Goal: Task Accomplishment & Management: Manage account settings

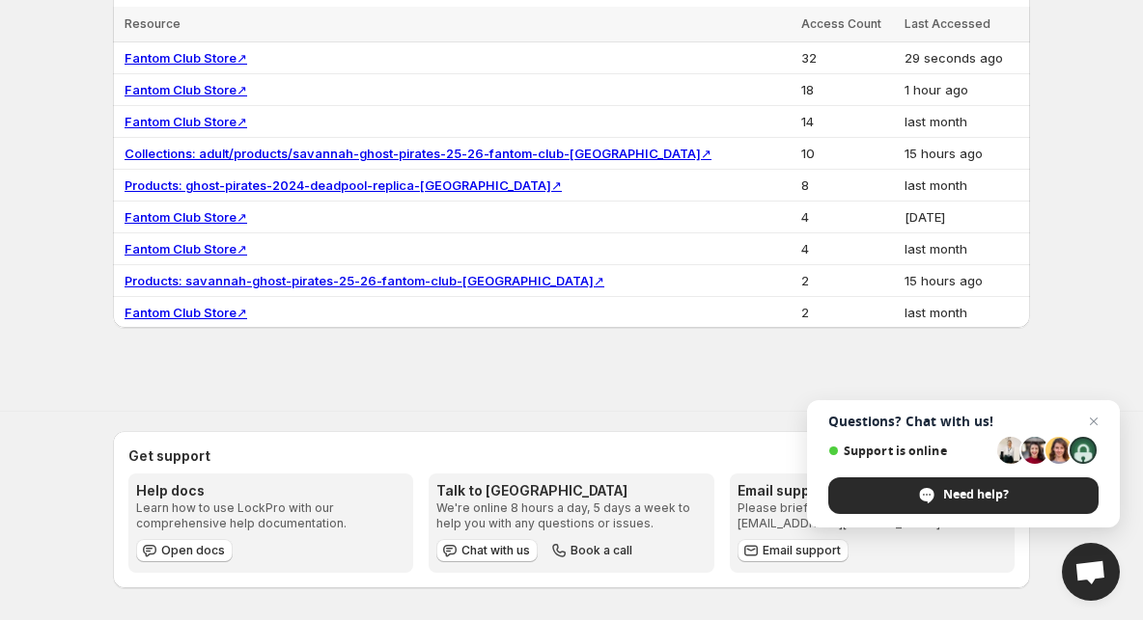
scroll to position [1080, 0]
click at [994, 489] on span "Need help?" at bounding box center [976, 494] width 66 height 17
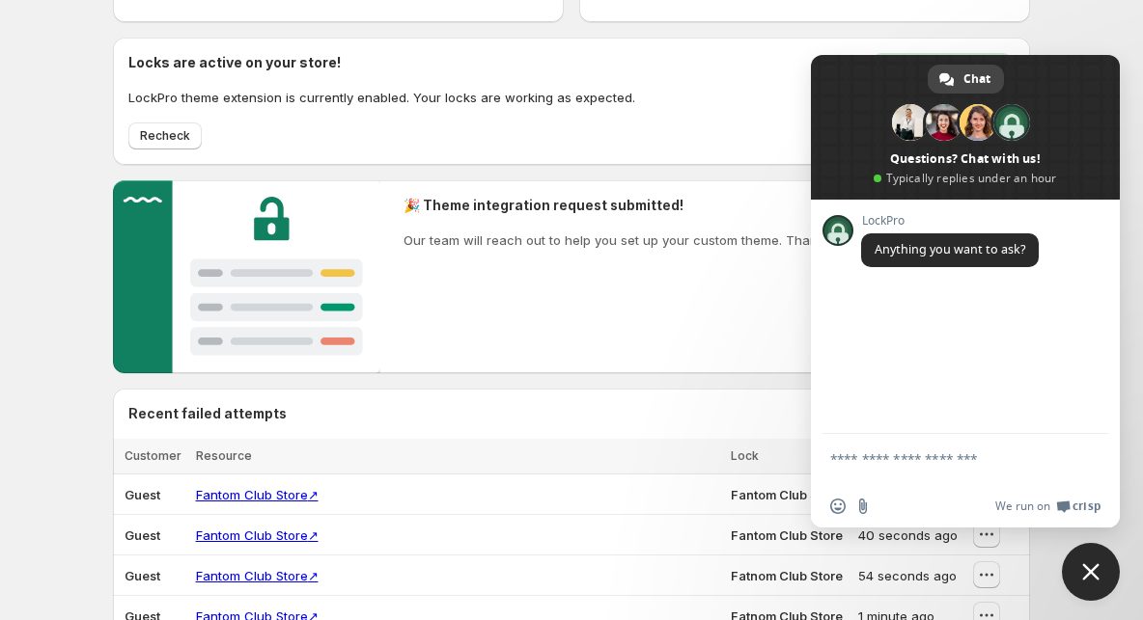
scroll to position [75, 0]
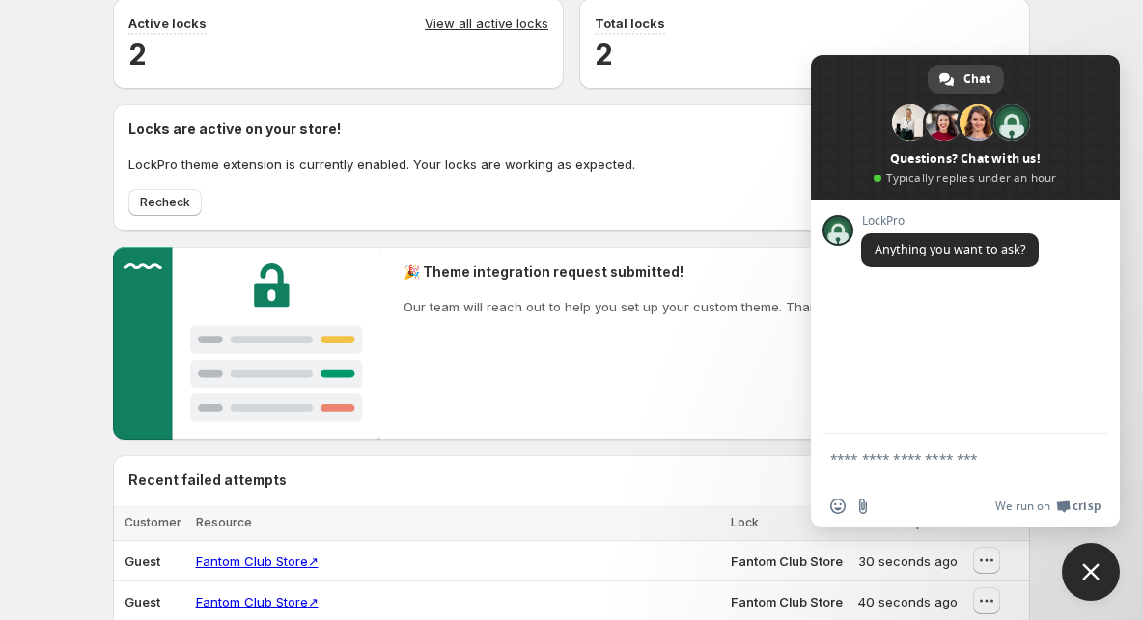
click at [1097, 67] on span at bounding box center [965, 127] width 309 height 145
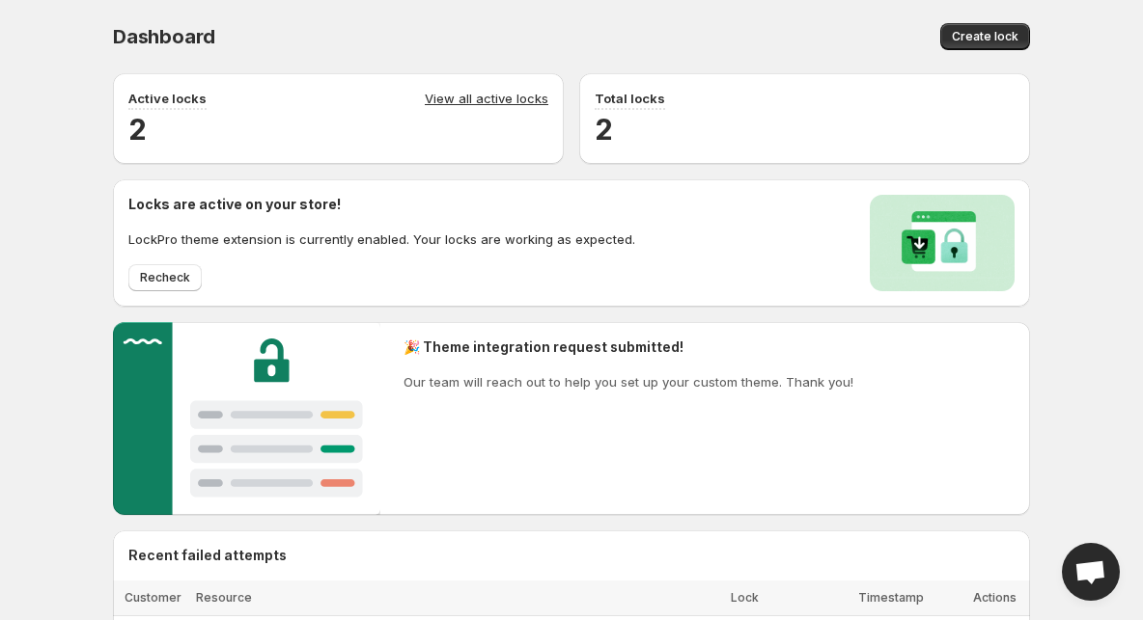
scroll to position [0, 0]
click at [502, 94] on link "View all active locks" at bounding box center [487, 99] width 124 height 21
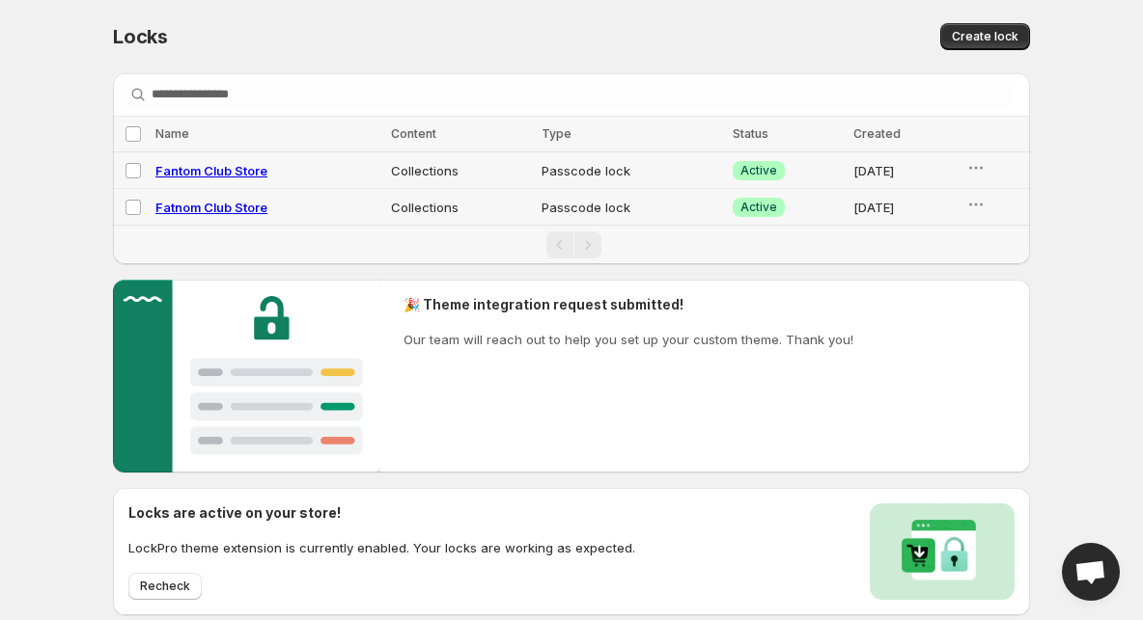
click at [196, 175] on span "Fantom Club Store" at bounding box center [211, 170] width 112 height 15
select select "**********"
select select "******"
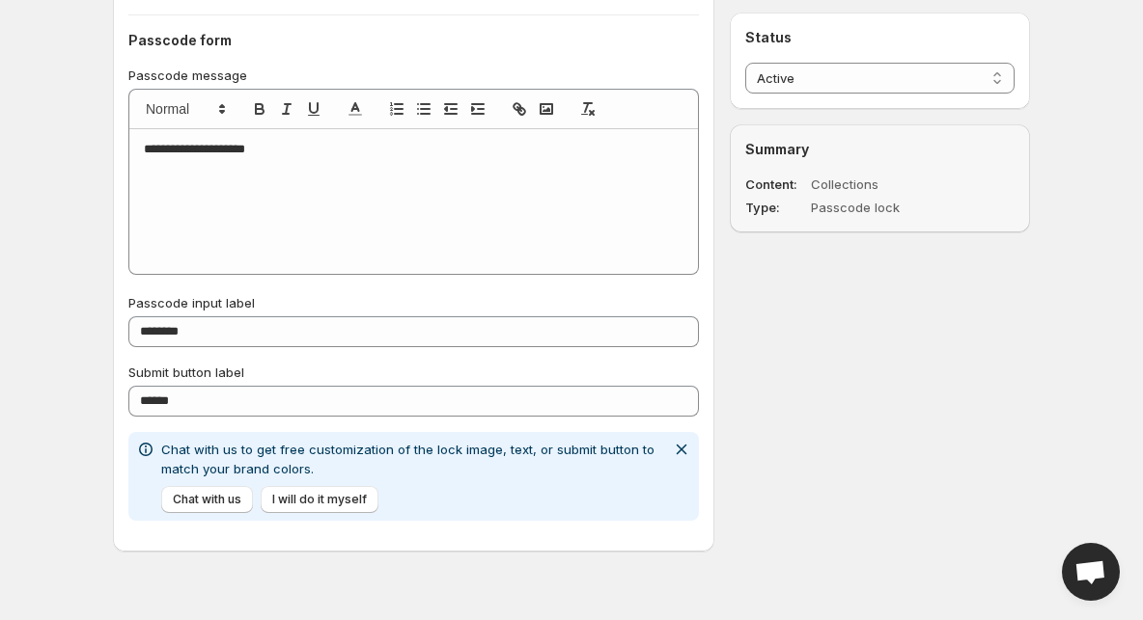
scroll to position [1155, 0]
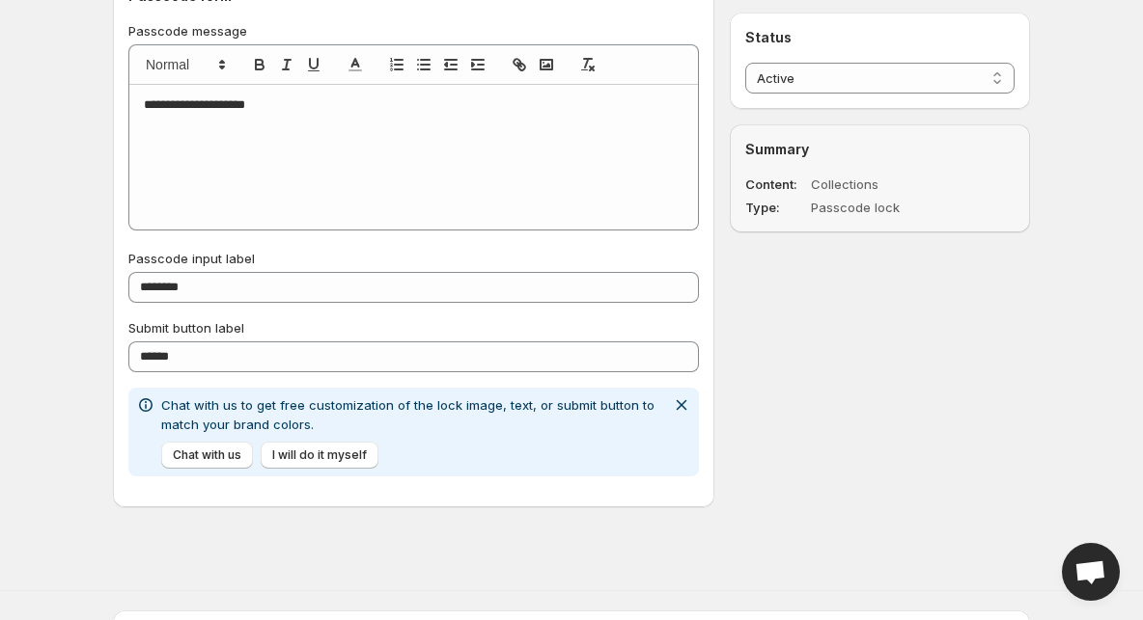
click at [294, 131] on div "**********" at bounding box center [413, 157] width 568 height 145
drag, startPoint x: 295, startPoint y: 110, endPoint x: -14, endPoint y: 112, distance: 308.8
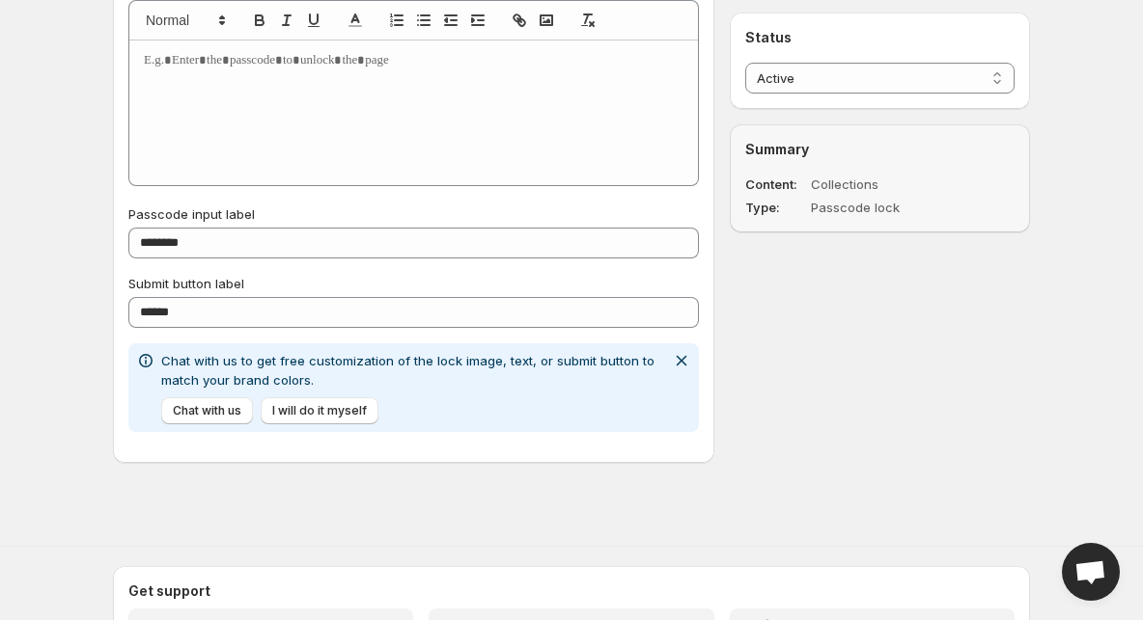
scroll to position [1200, 0]
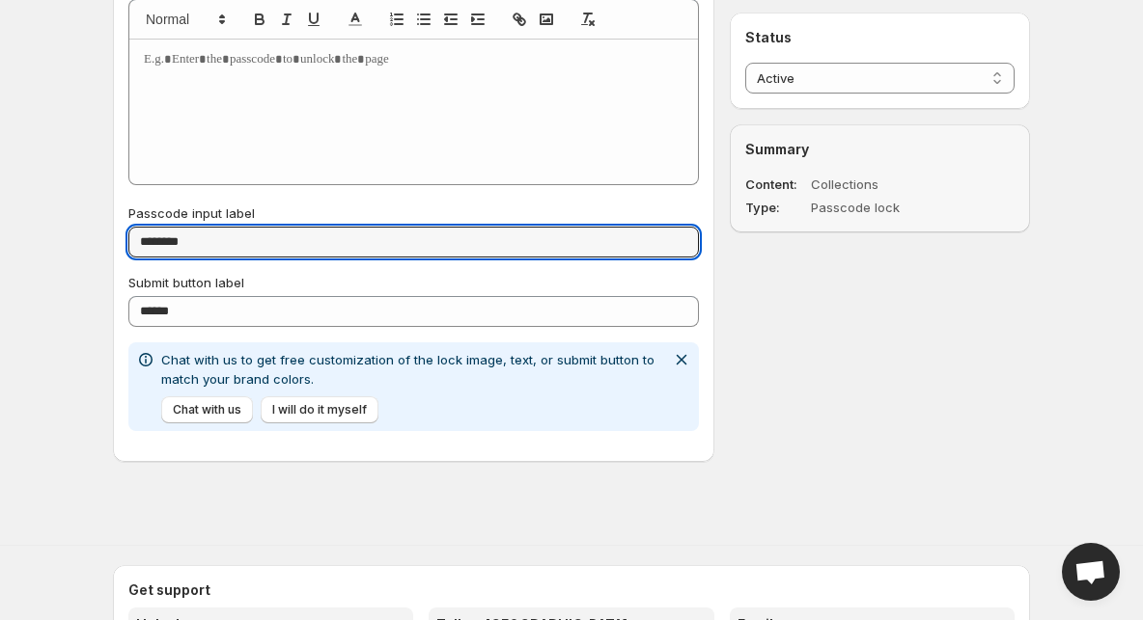
drag, startPoint x: 261, startPoint y: 242, endPoint x: 11, endPoint y: 242, distance: 249.9
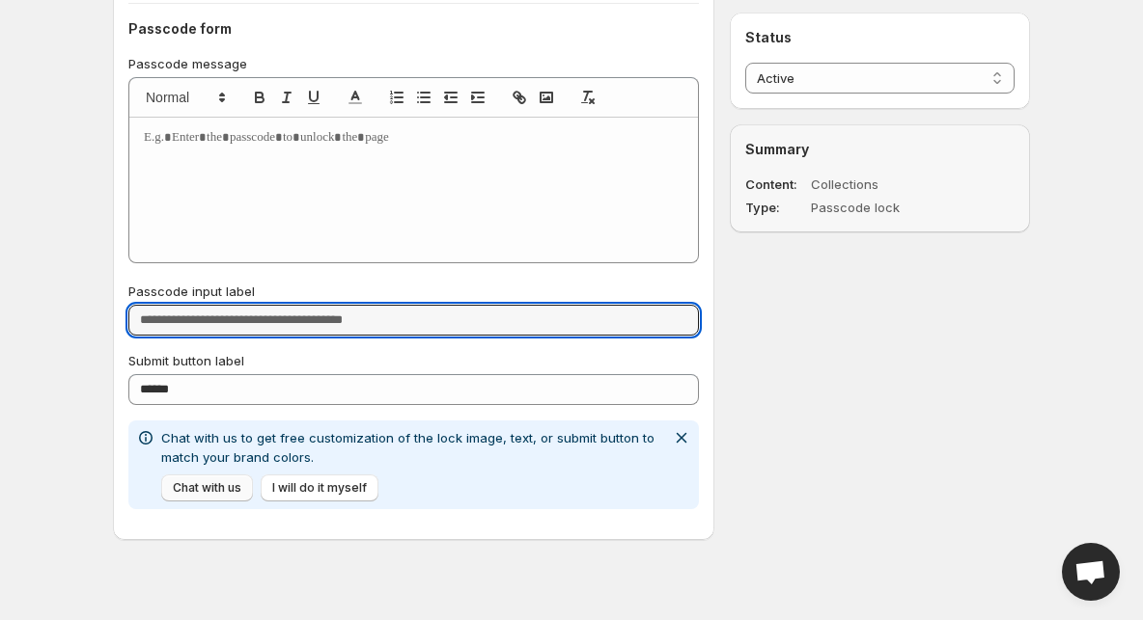
scroll to position [1117, 0]
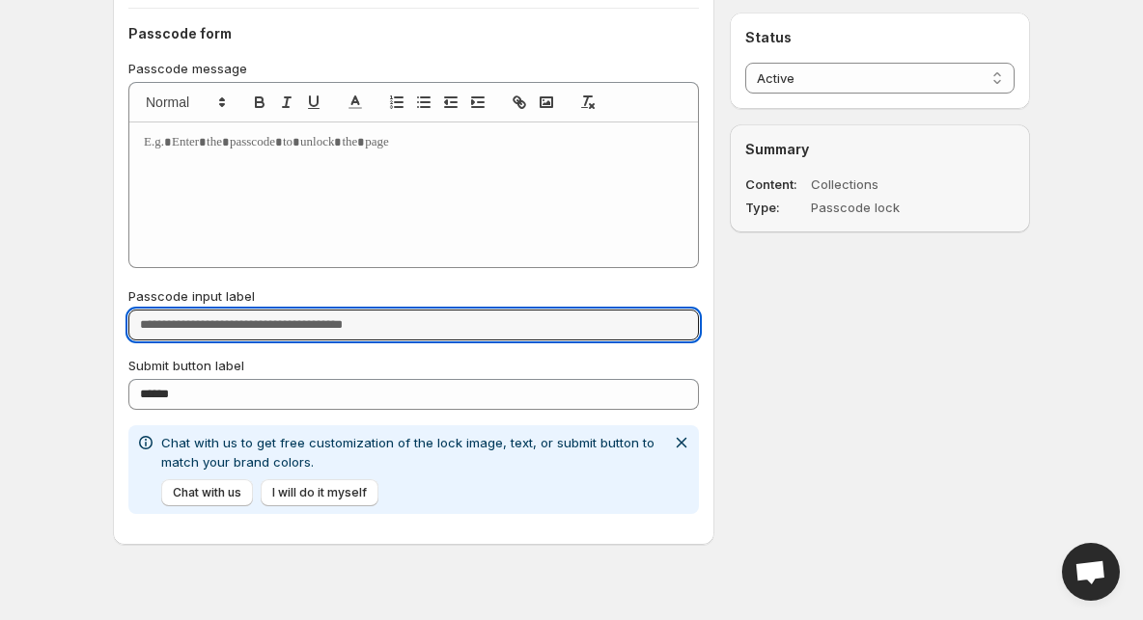
click at [266, 152] on p at bounding box center [414, 142] width 540 height 17
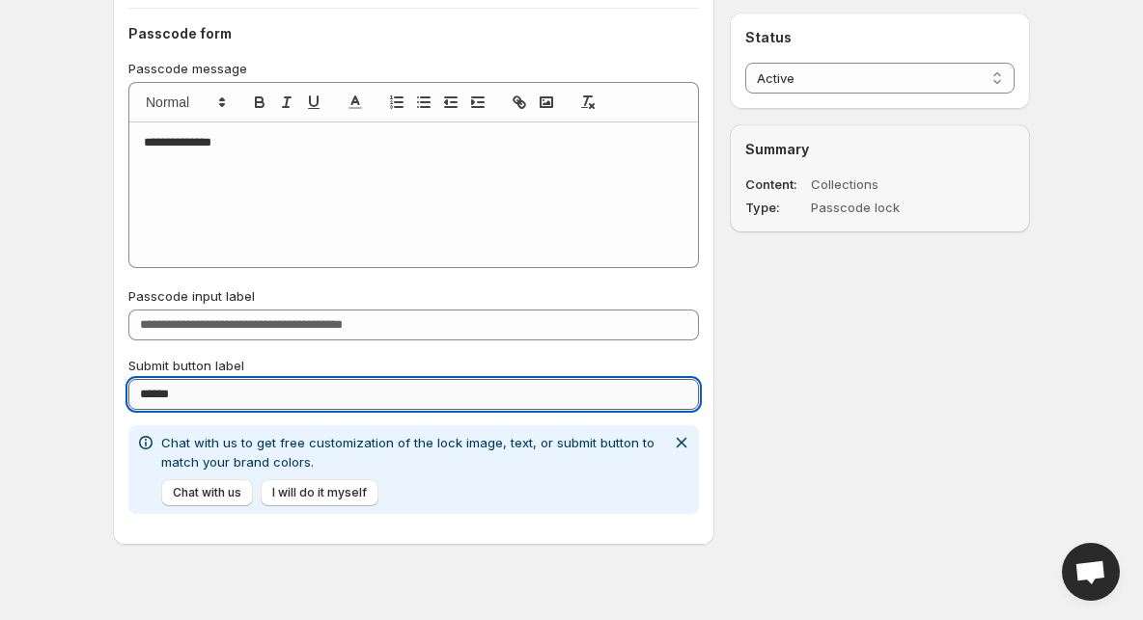
click at [231, 386] on input "******" at bounding box center [413, 394] width 570 height 31
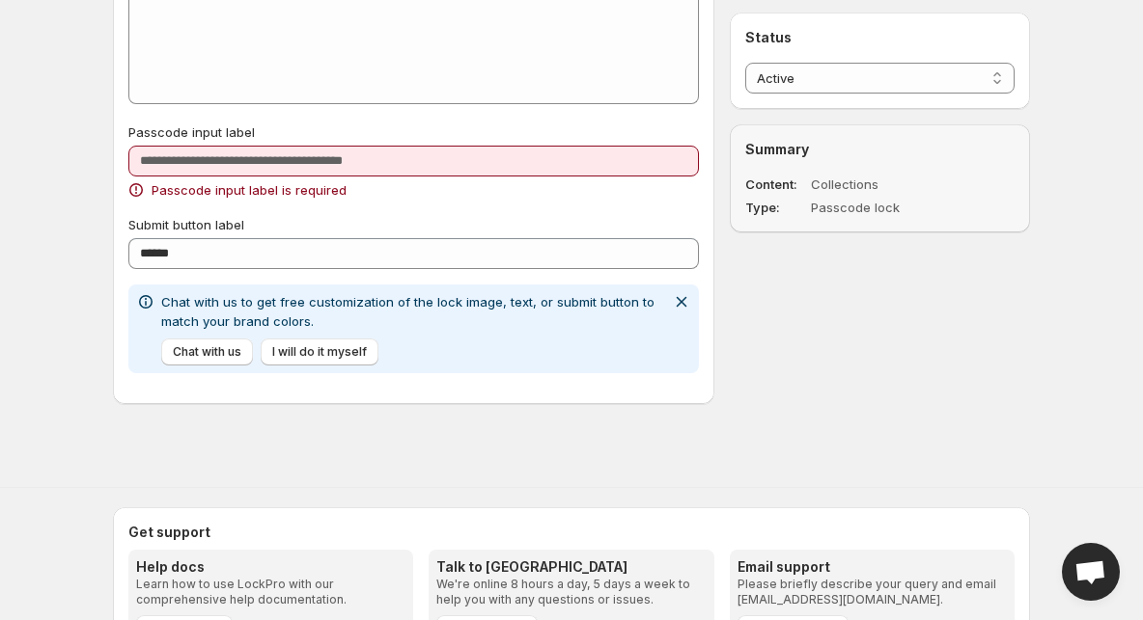
scroll to position [1283, 0]
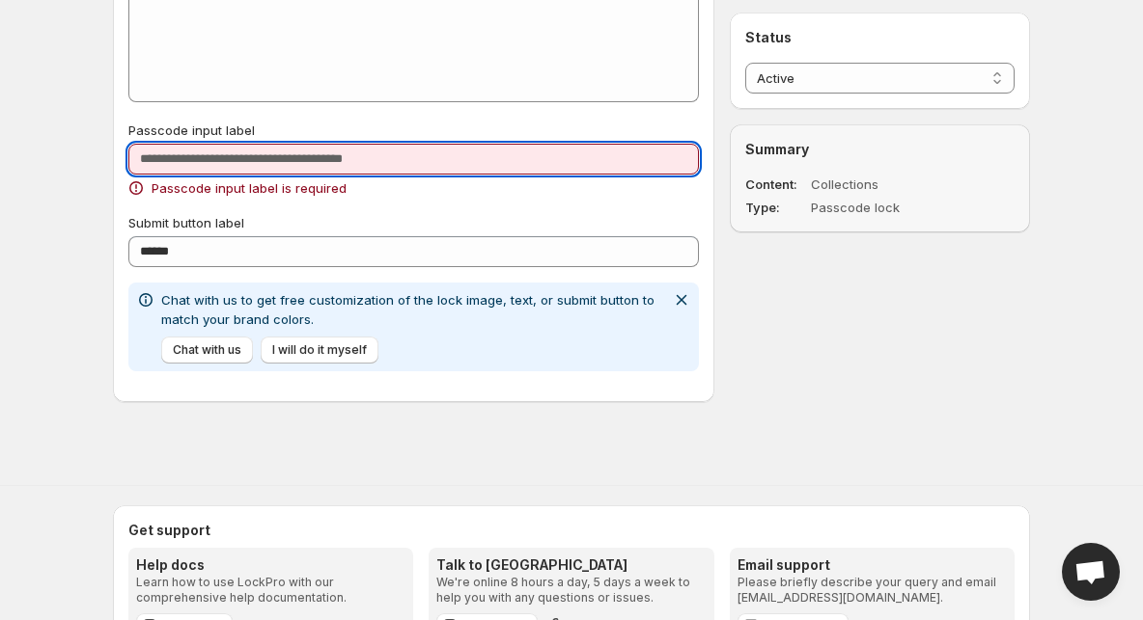
click at [355, 165] on input "Passcode input label" at bounding box center [413, 159] width 570 height 31
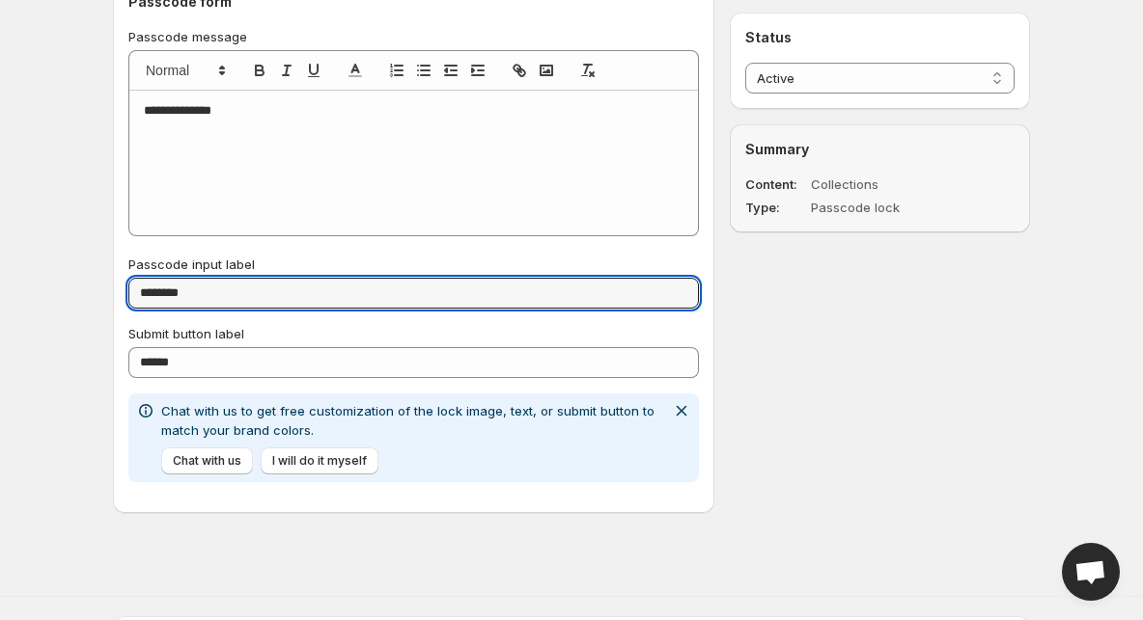
scroll to position [1115, 0]
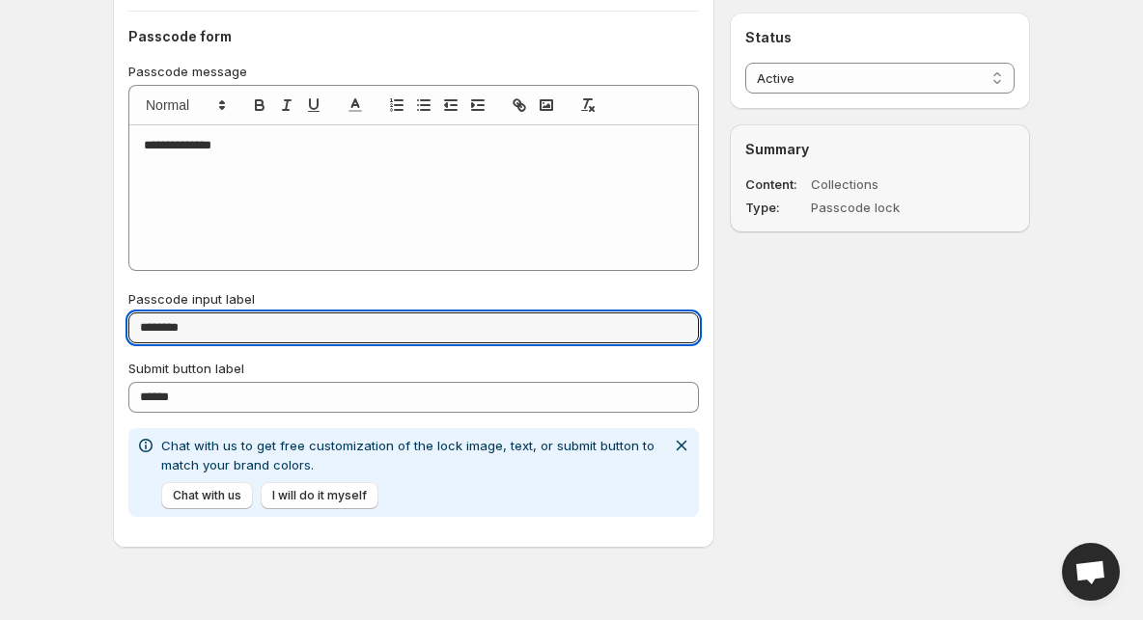
type input "********"
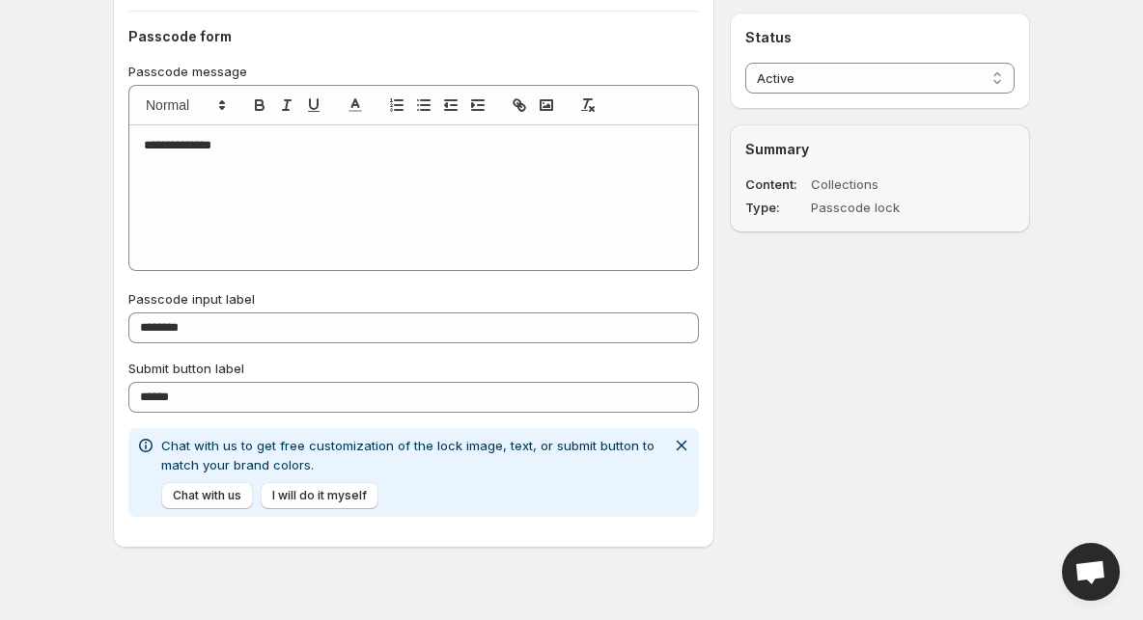
click at [261, 139] on p "**********" at bounding box center [414, 145] width 540 height 17
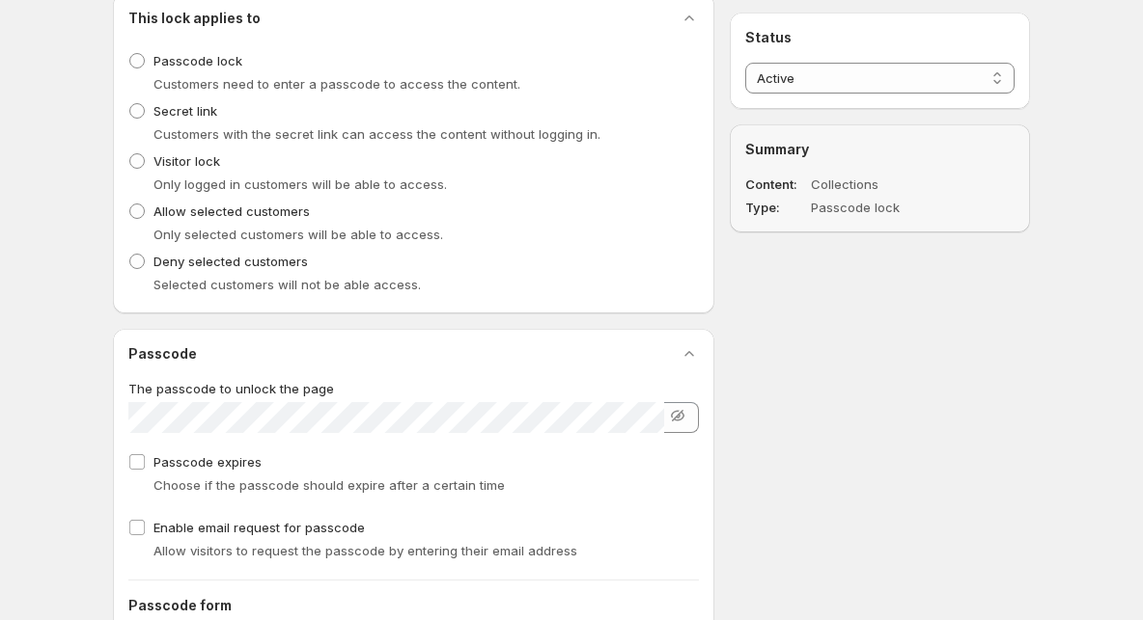
scroll to position [544, 0]
click at [169, 222] on span "Allow selected customers" at bounding box center [231, 212] width 156 height 19
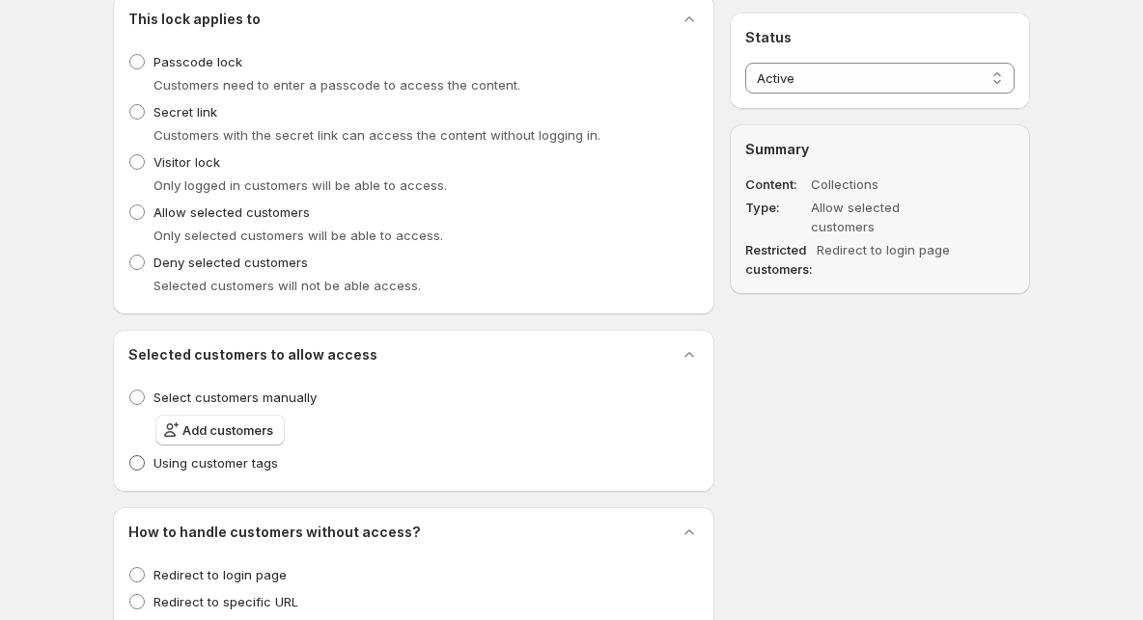
click at [172, 467] on span "Using customer tags" at bounding box center [215, 462] width 124 height 15
select select "******"
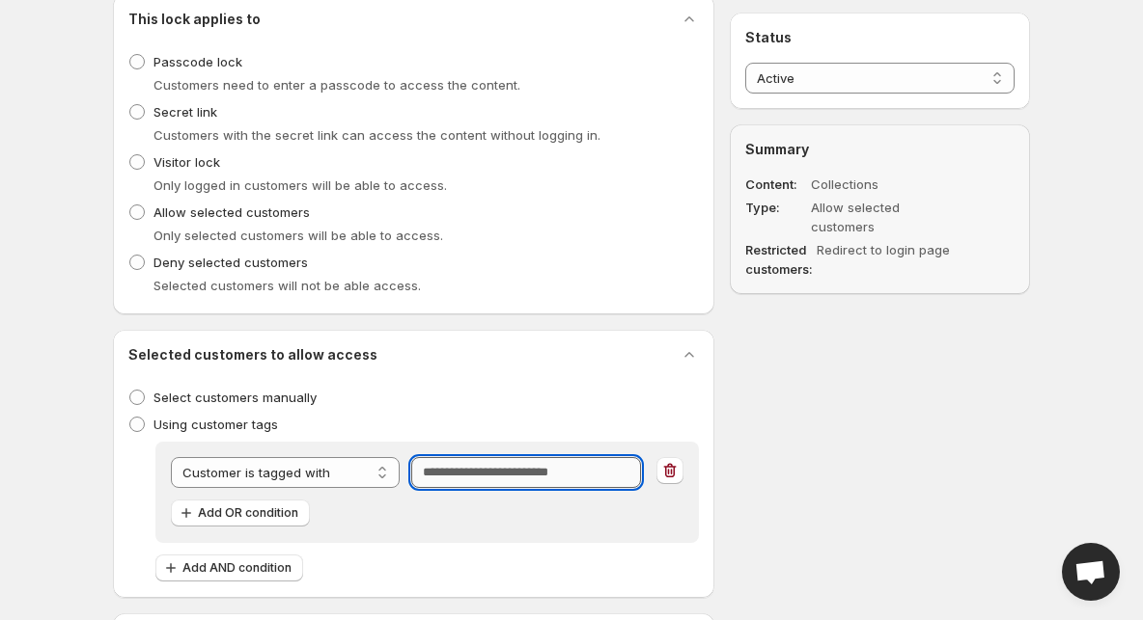
click at [543, 470] on input "Tag" at bounding box center [525, 472] width 229 height 31
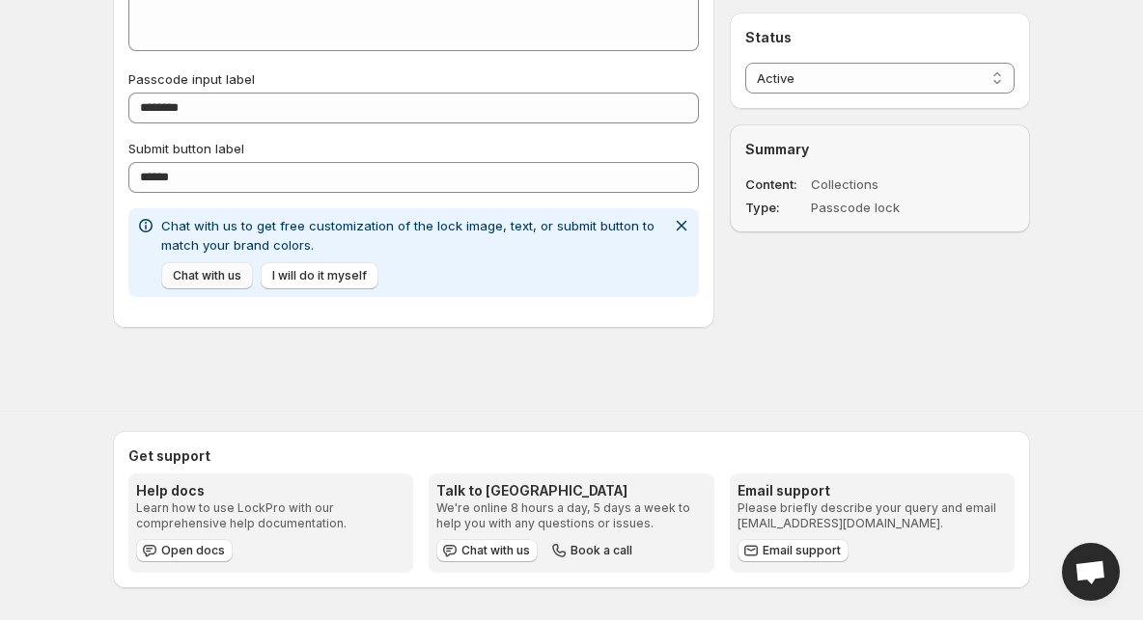
scroll to position [1335, 0]
click at [217, 283] on span "Chat with us" at bounding box center [207, 275] width 69 height 15
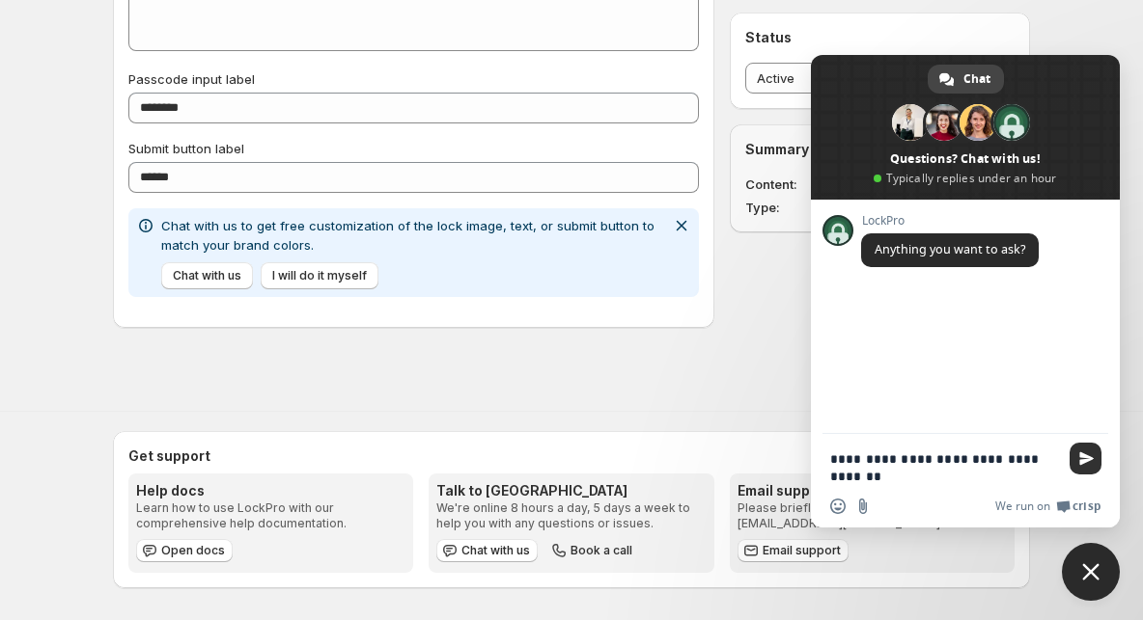
type textarea "**********"
click at [1085, 449] on span "Send" at bounding box center [1085, 459] width 32 height 32
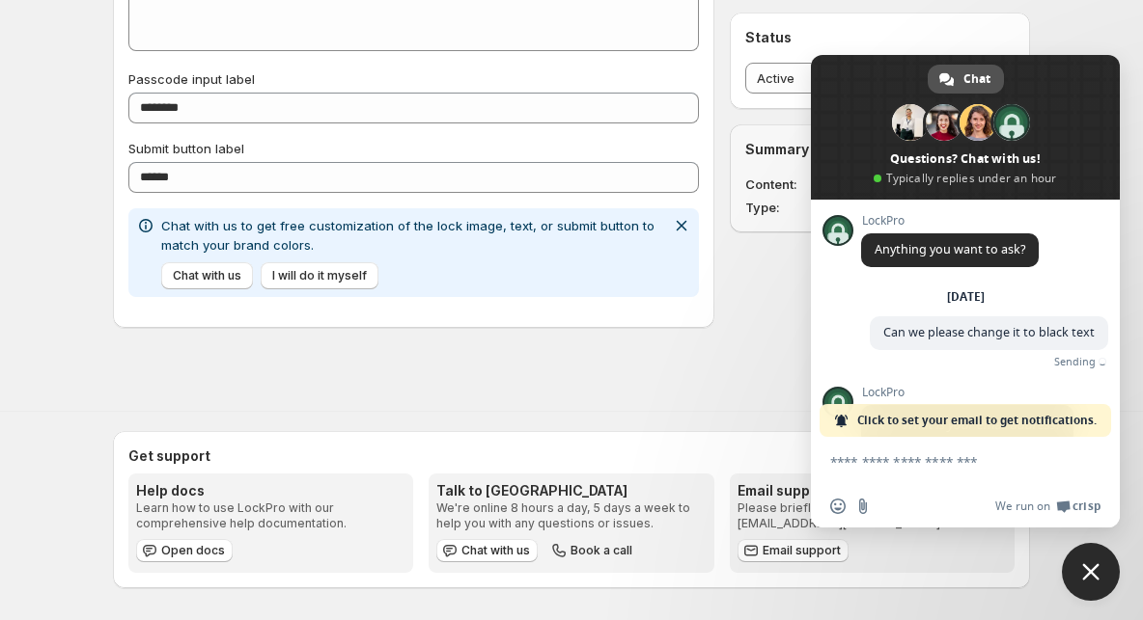
scroll to position [114, 0]
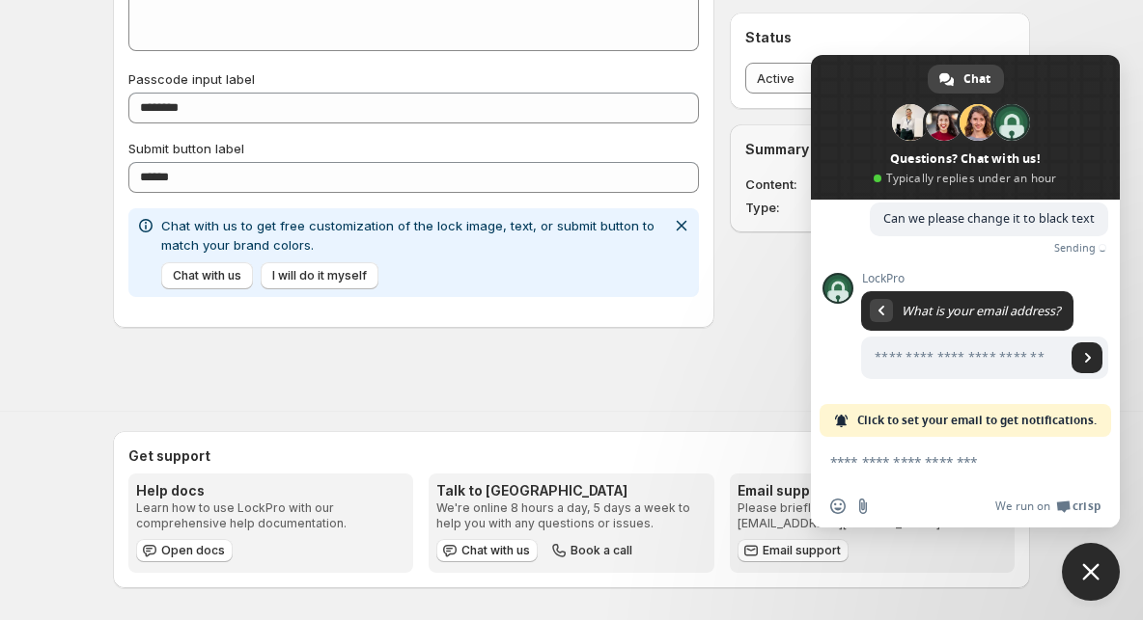
click at [893, 70] on span at bounding box center [965, 127] width 309 height 145
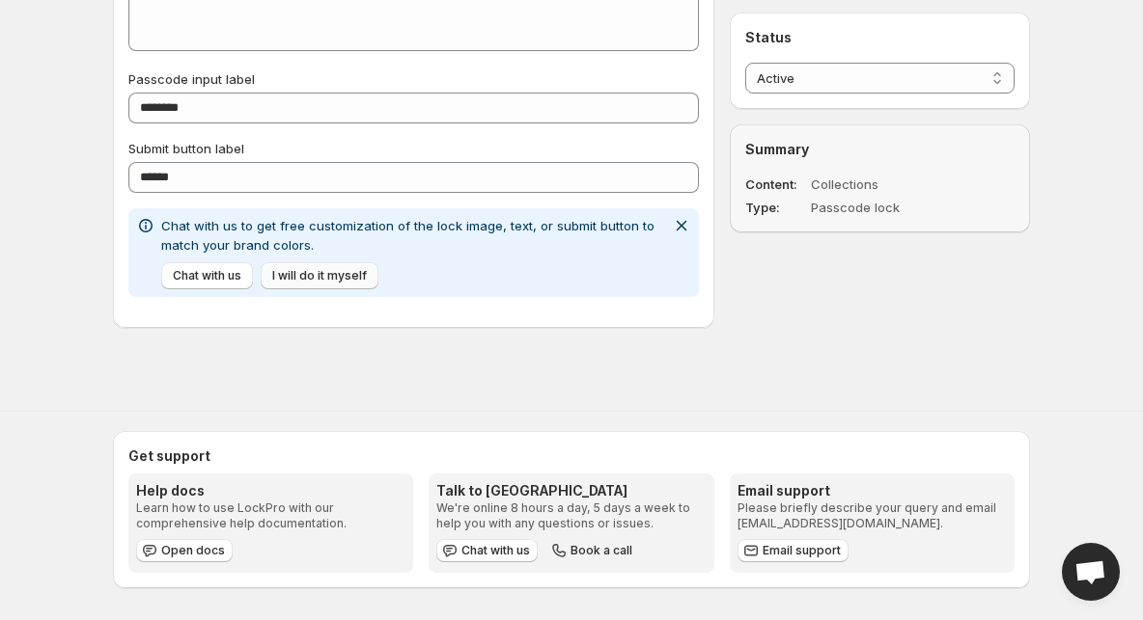
click at [315, 271] on span "I will do it myself" at bounding box center [319, 275] width 95 height 15
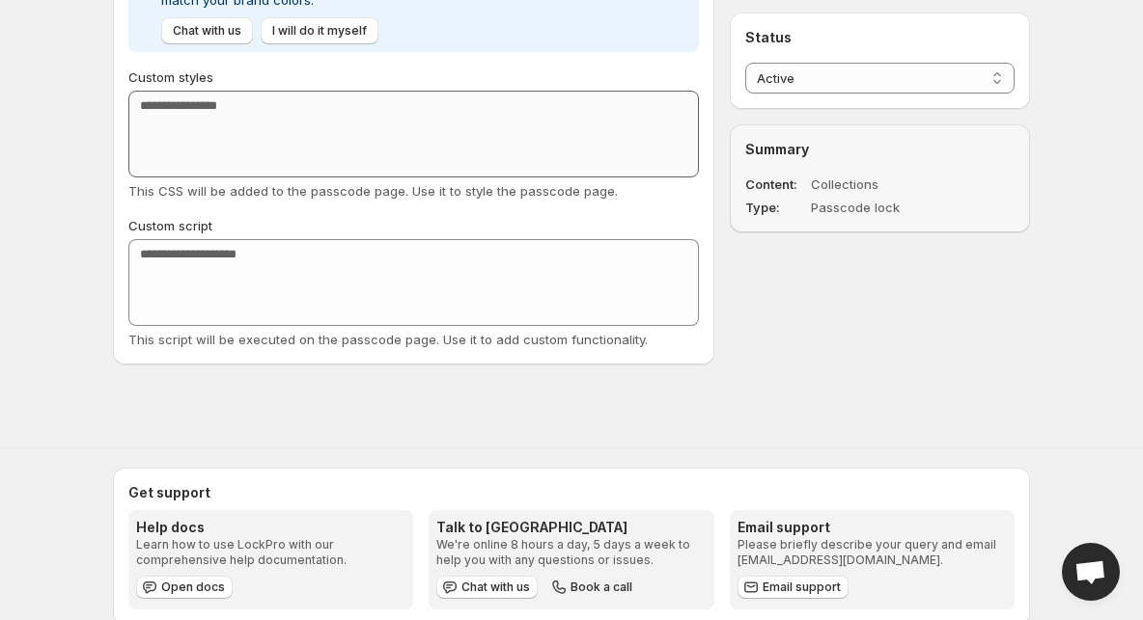
scroll to position [1582, 0]
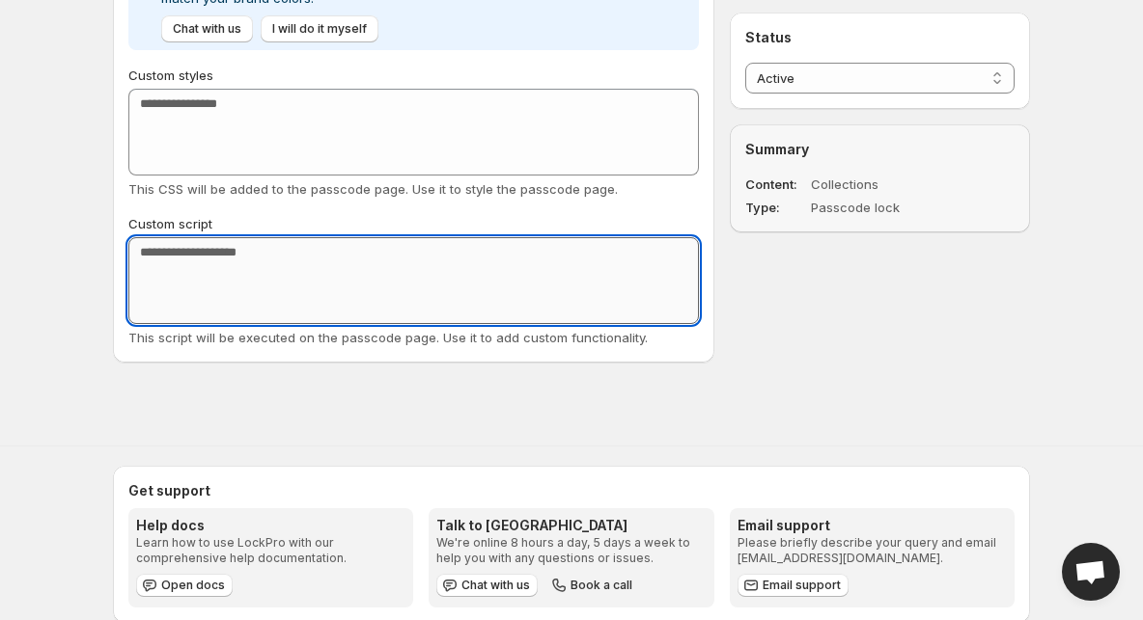
click at [293, 252] on textarea "Custom script" at bounding box center [413, 280] width 570 height 87
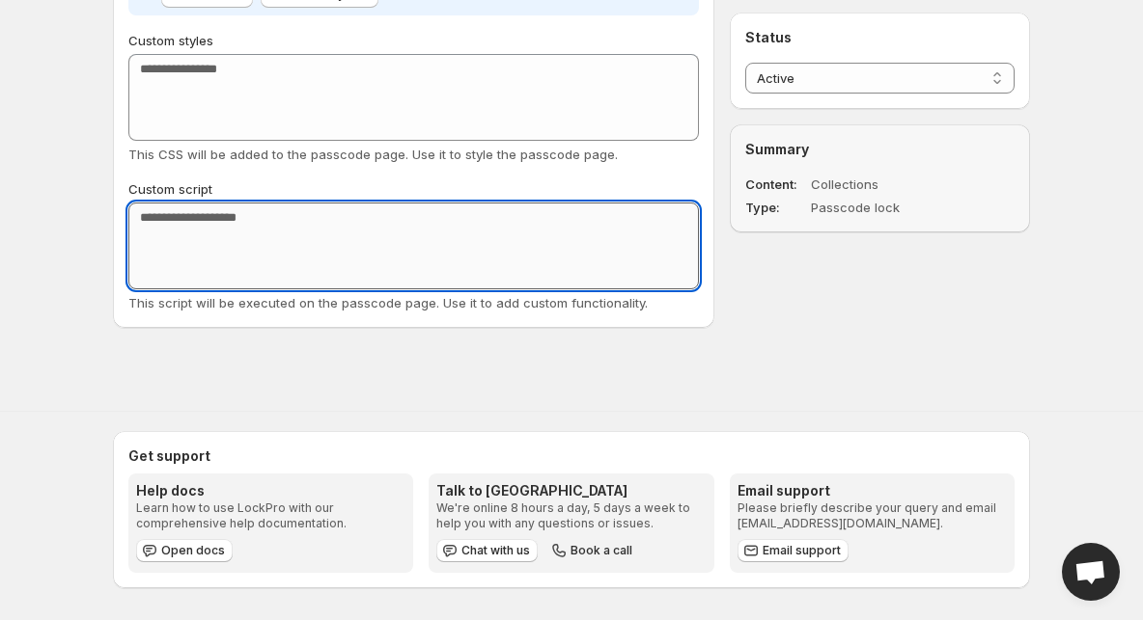
scroll to position [1616, 0]
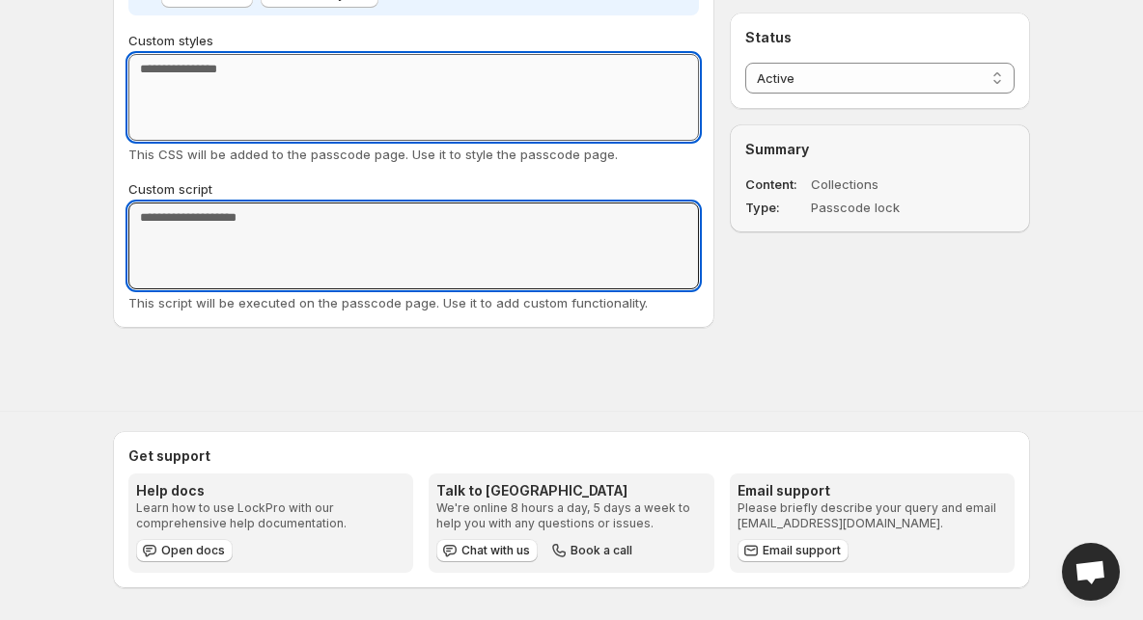
click at [301, 89] on textarea "Custom styles" at bounding box center [413, 97] width 570 height 87
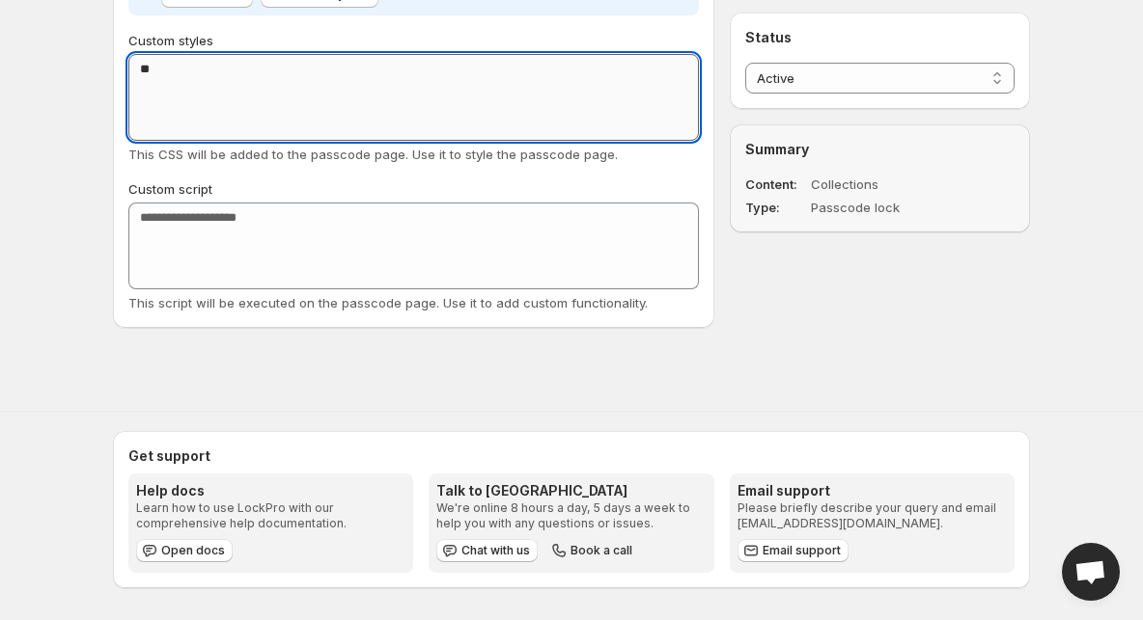
type textarea "*"
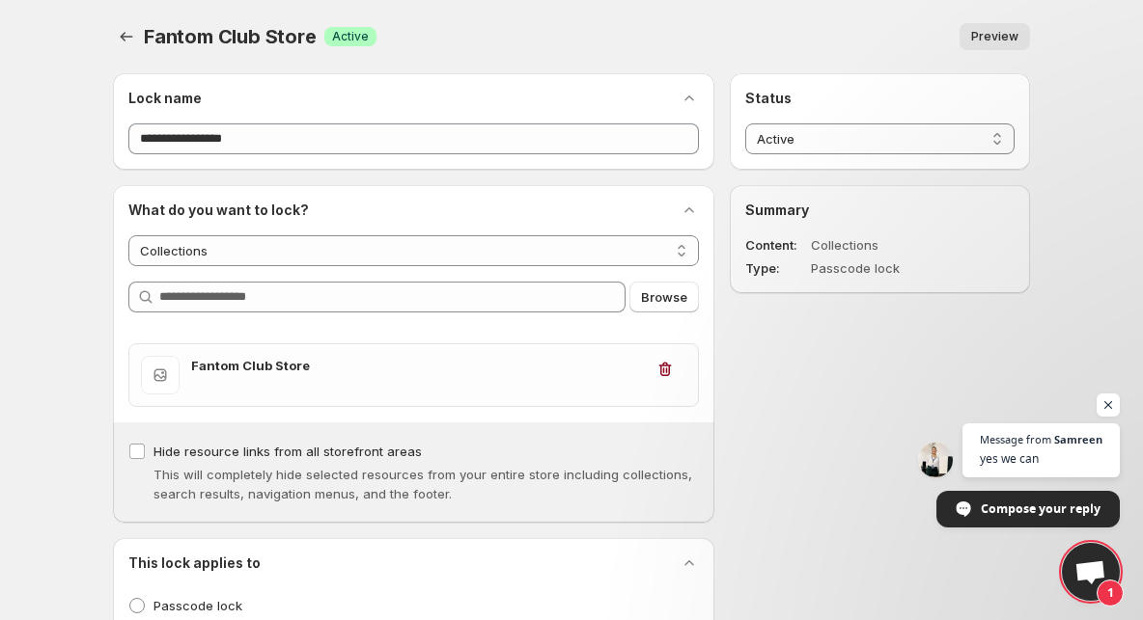
scroll to position [0, 0]
click at [1001, 504] on span "Compose your reply" at bounding box center [1040, 508] width 121 height 34
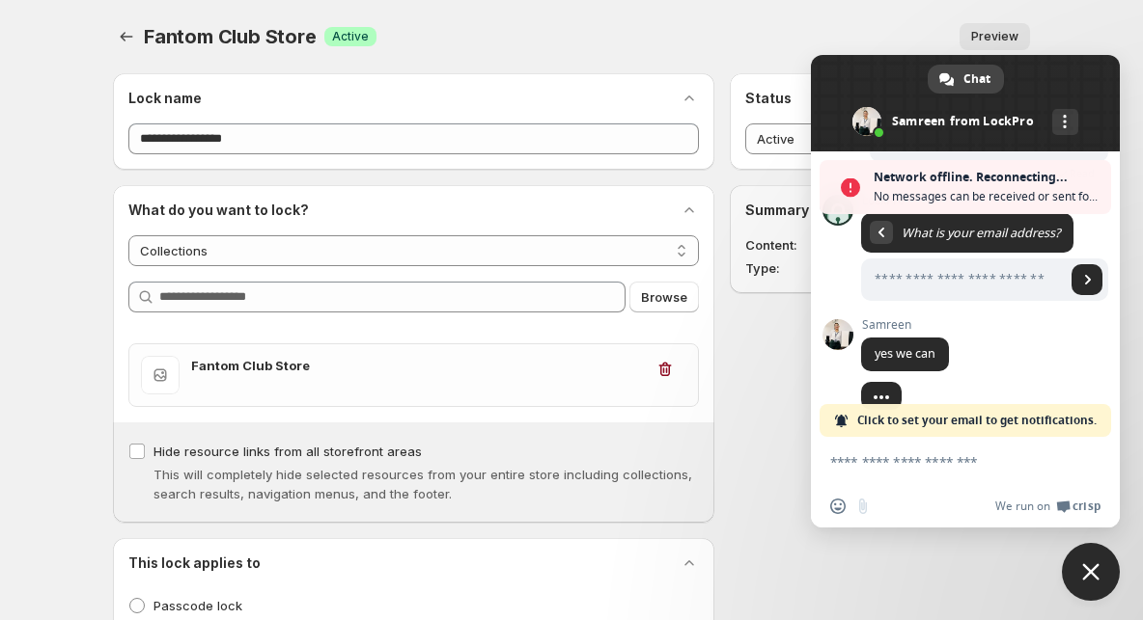
scroll to position [206, 0]
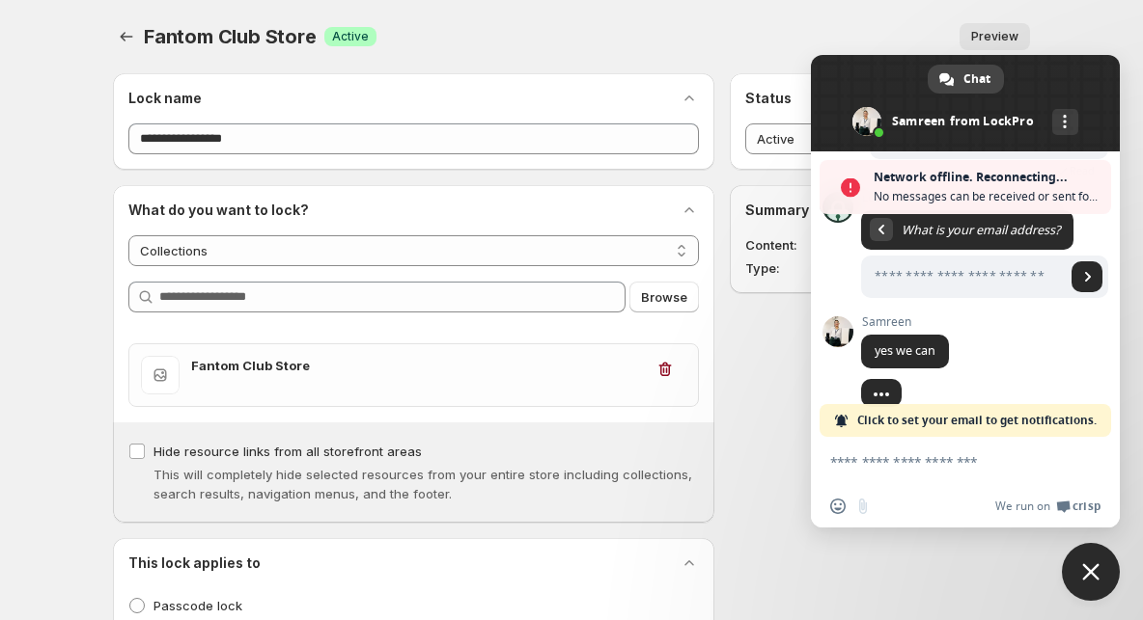
click at [887, 448] on form at bounding box center [944, 463] width 228 height 52
click at [887, 465] on textarea "Compose your message..." at bounding box center [944, 462] width 228 height 17
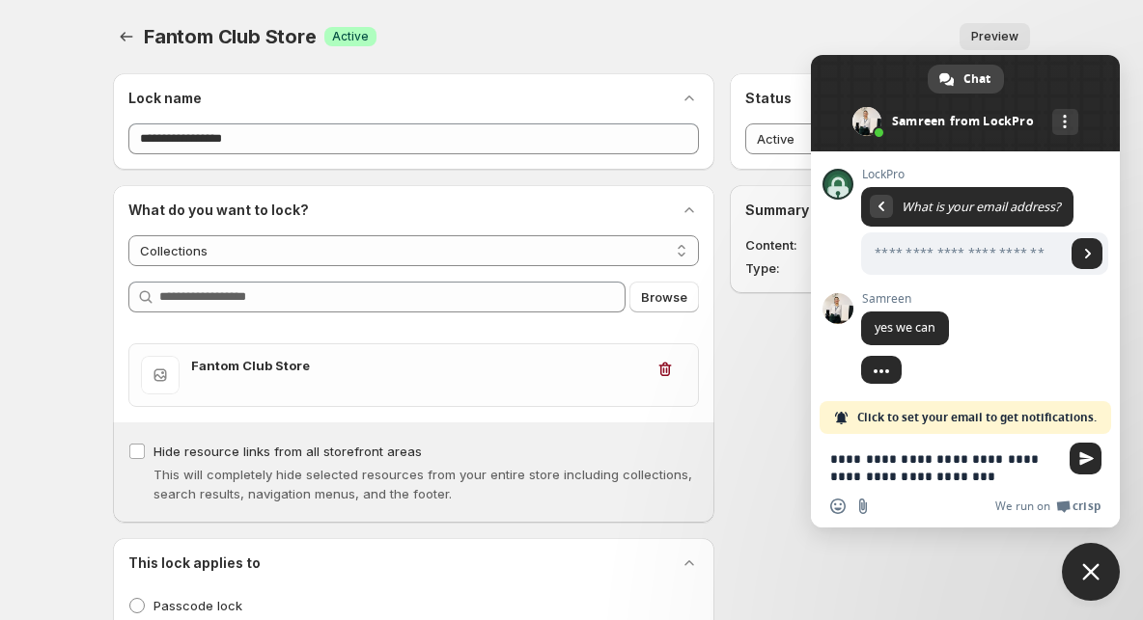
type textarea "**********"
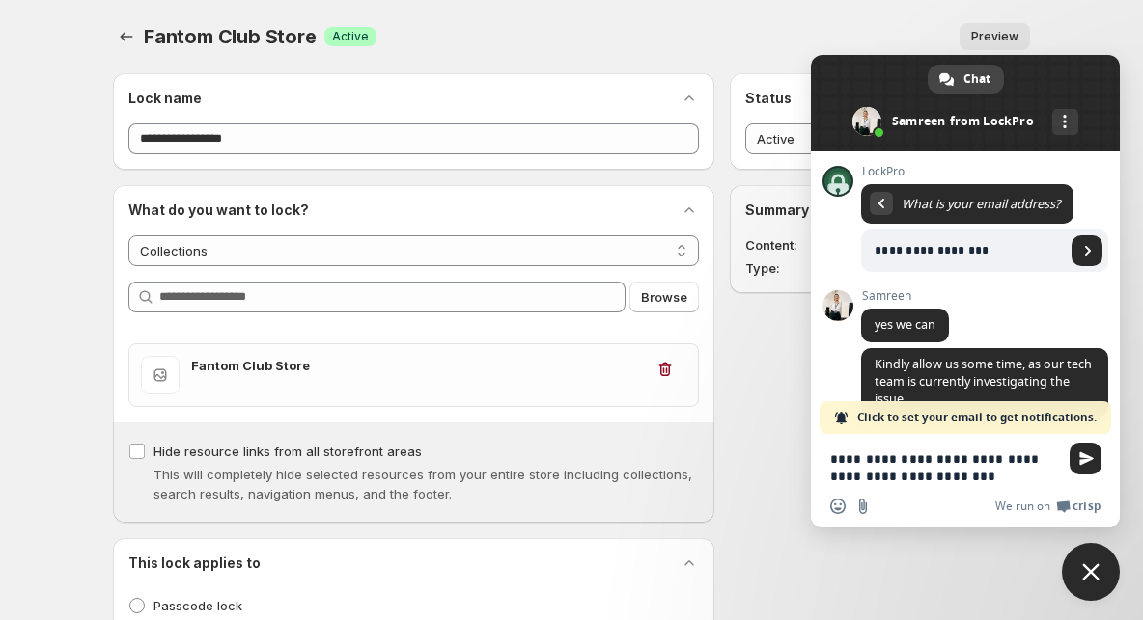
type input "**********"
click at [955, 481] on textarea "**********" at bounding box center [944, 468] width 228 height 35
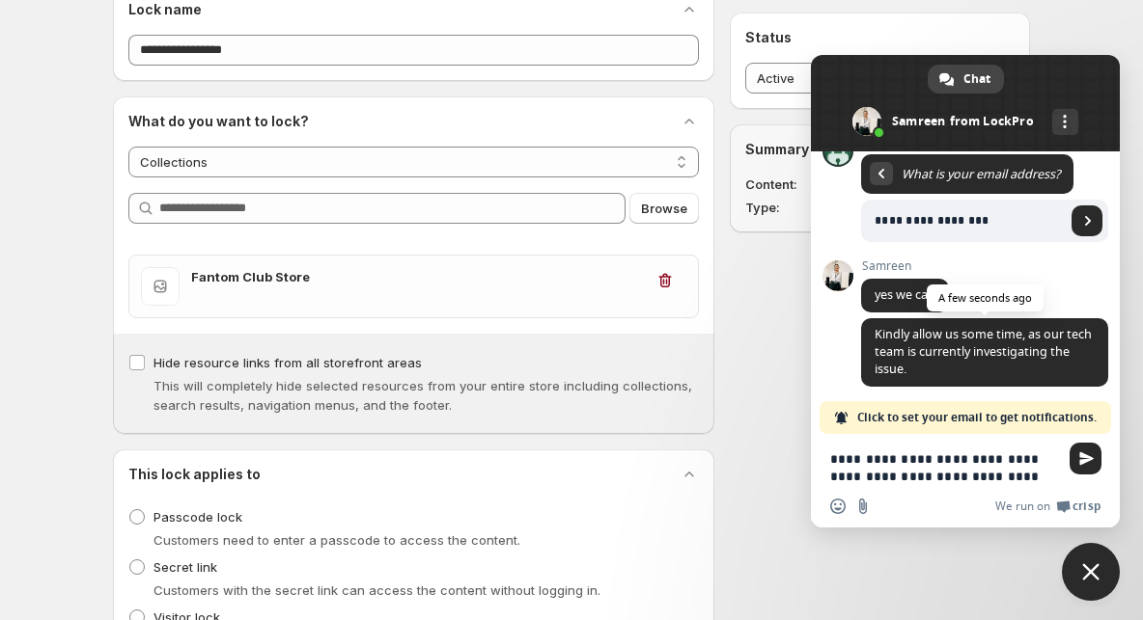
scroll to position [206, 0]
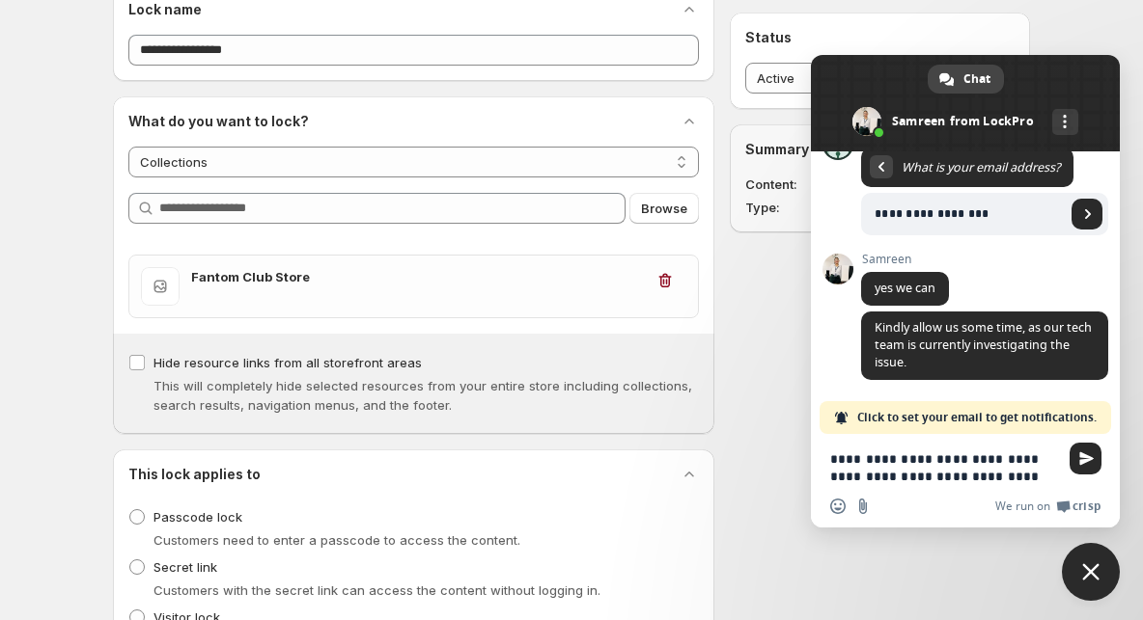
type textarea "**********"
click at [854, 78] on span at bounding box center [965, 103] width 309 height 96
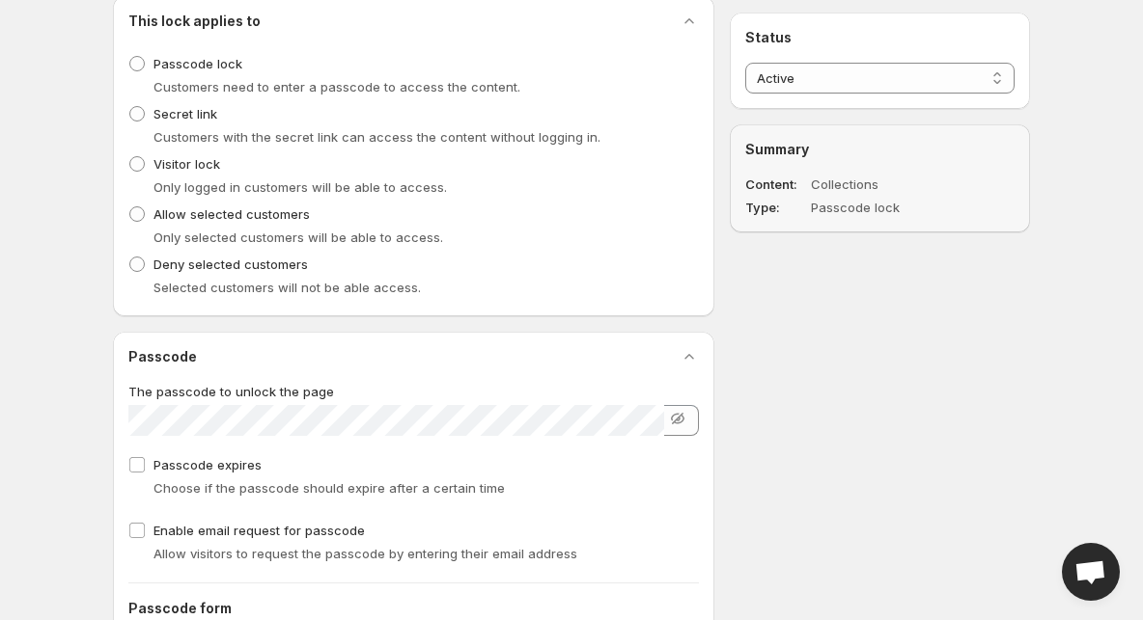
scroll to position [549, 0]
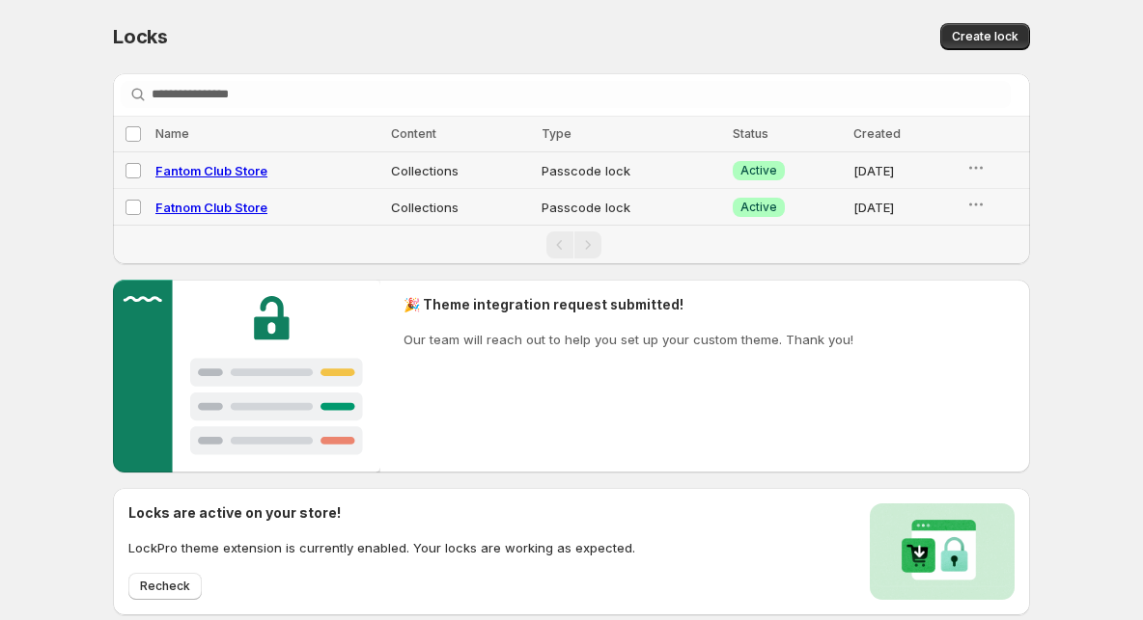
click at [216, 166] on span "Fantom Club Store" at bounding box center [211, 170] width 112 height 15
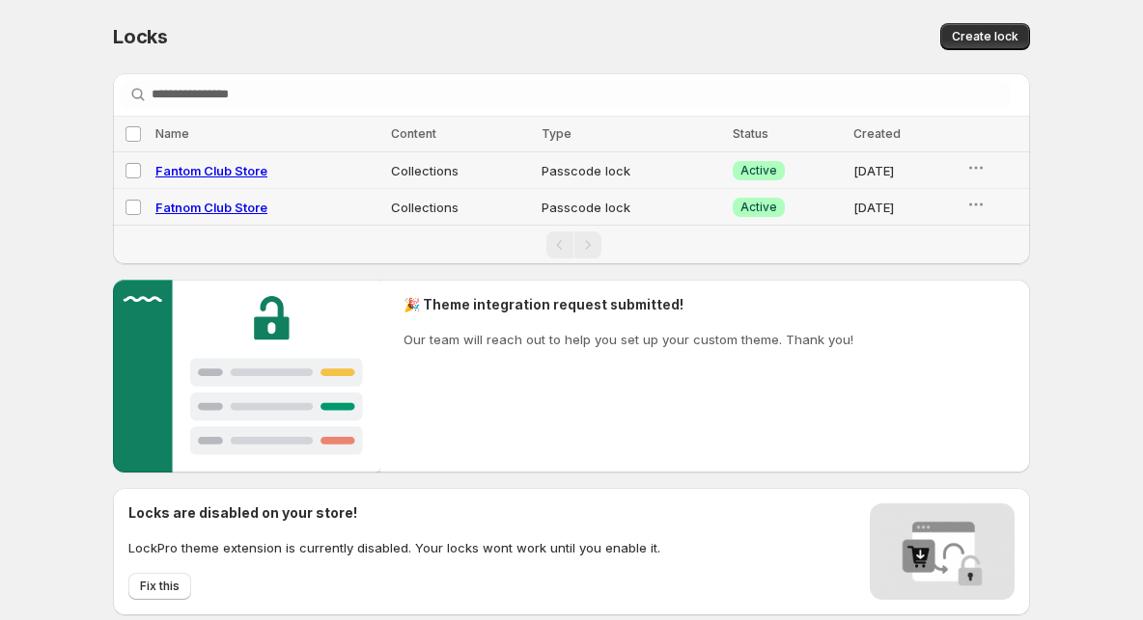
select select "**********"
select select "******"
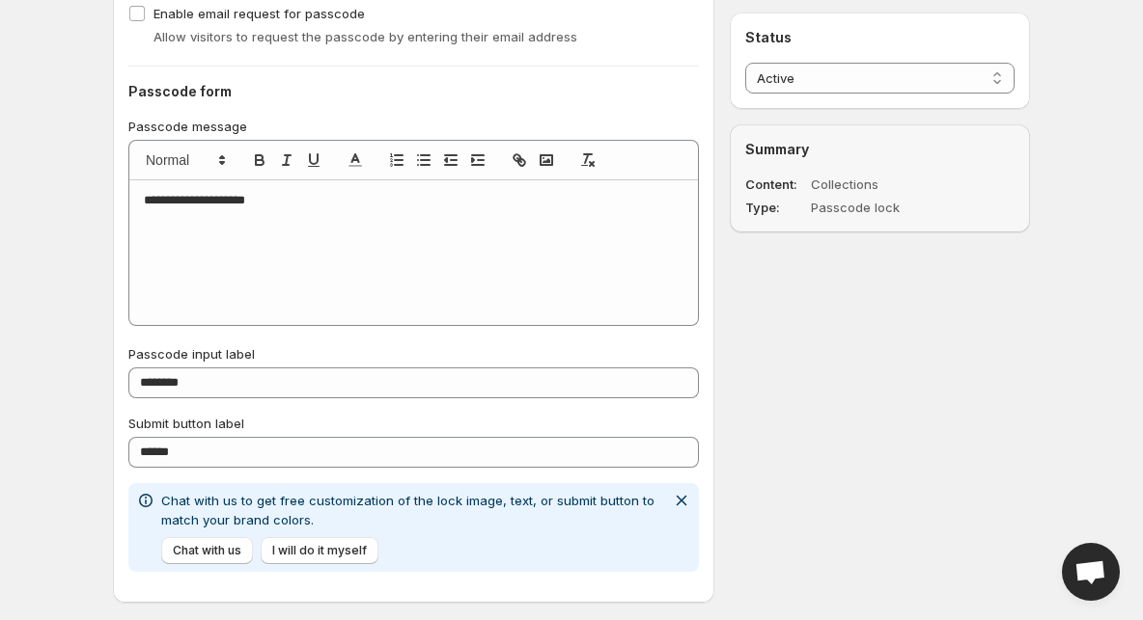
scroll to position [1335, 0]
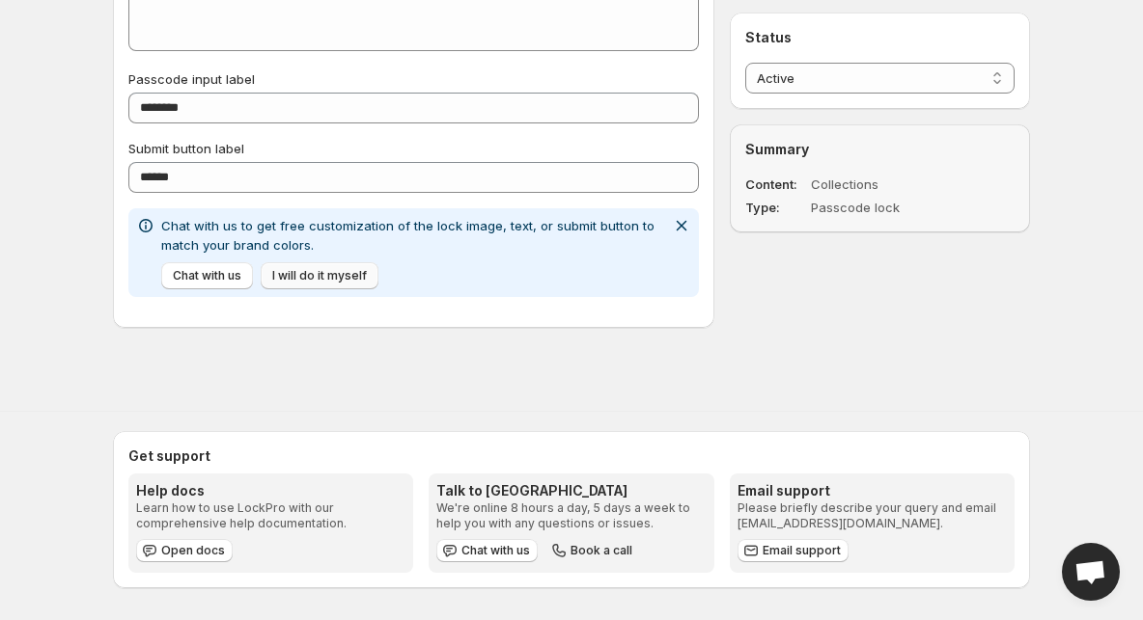
click at [325, 278] on span "I will do it myself" at bounding box center [319, 275] width 95 height 15
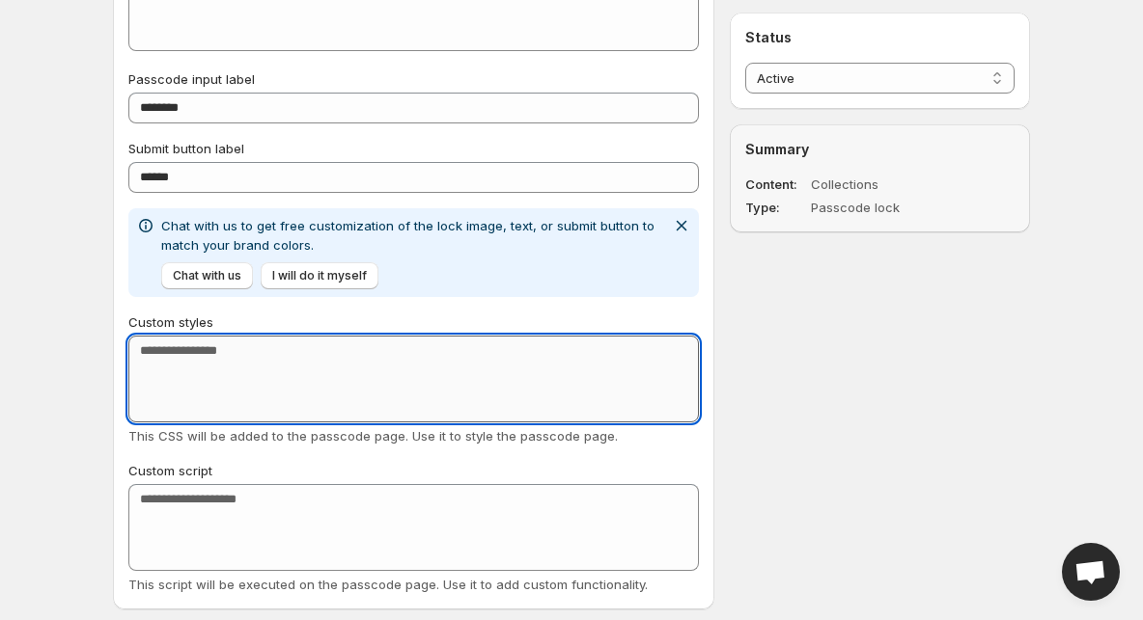
click at [262, 342] on textarea "Custom styles" at bounding box center [413, 379] width 570 height 87
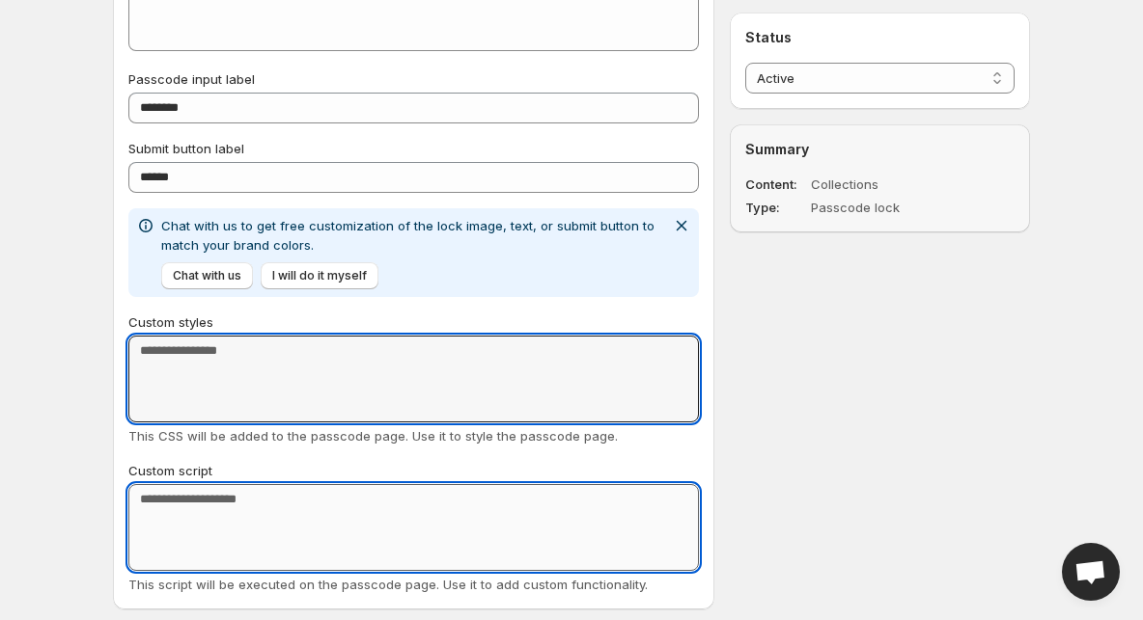
click at [226, 501] on textarea "Custom script" at bounding box center [413, 527] width 570 height 87
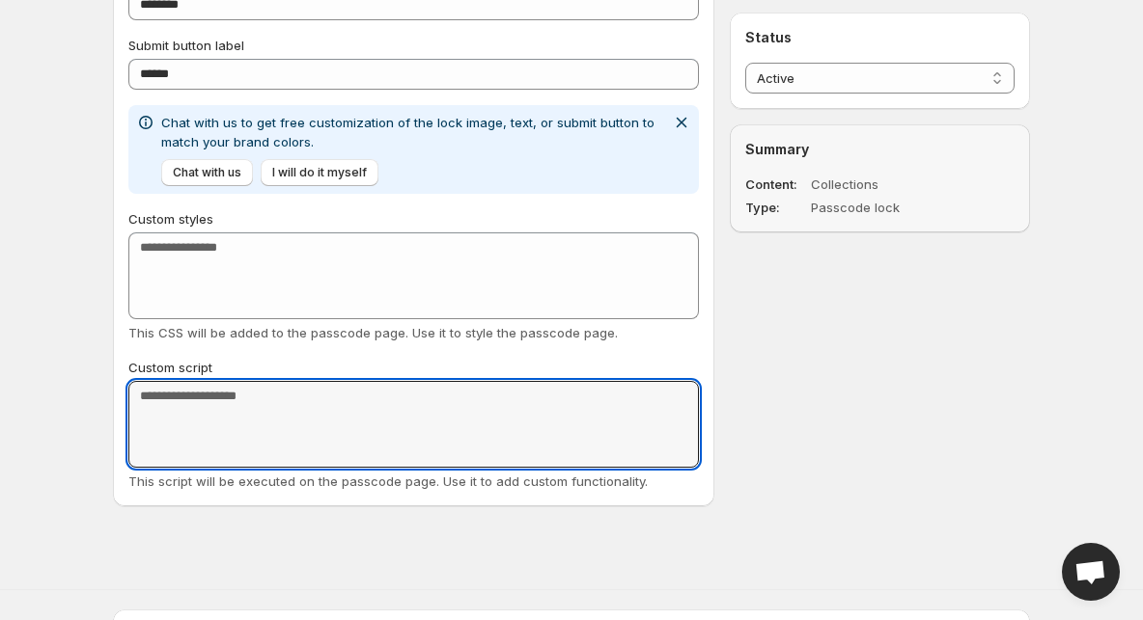
scroll to position [1451, 0]
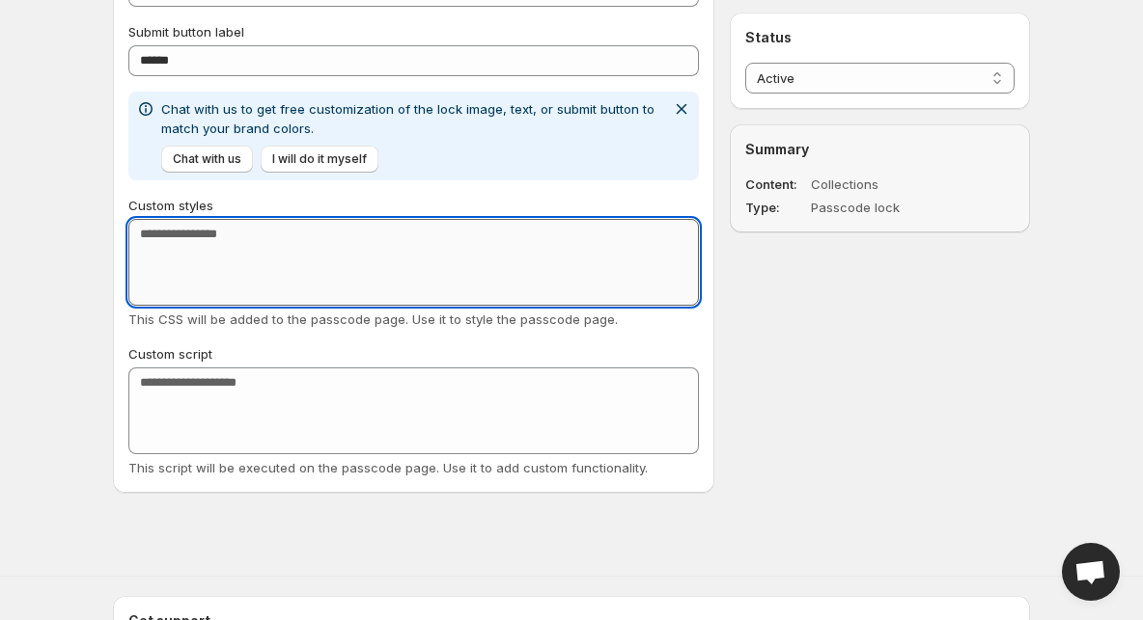
click at [348, 243] on textarea "Custom styles" at bounding box center [413, 262] width 570 height 87
type textarea "*****"
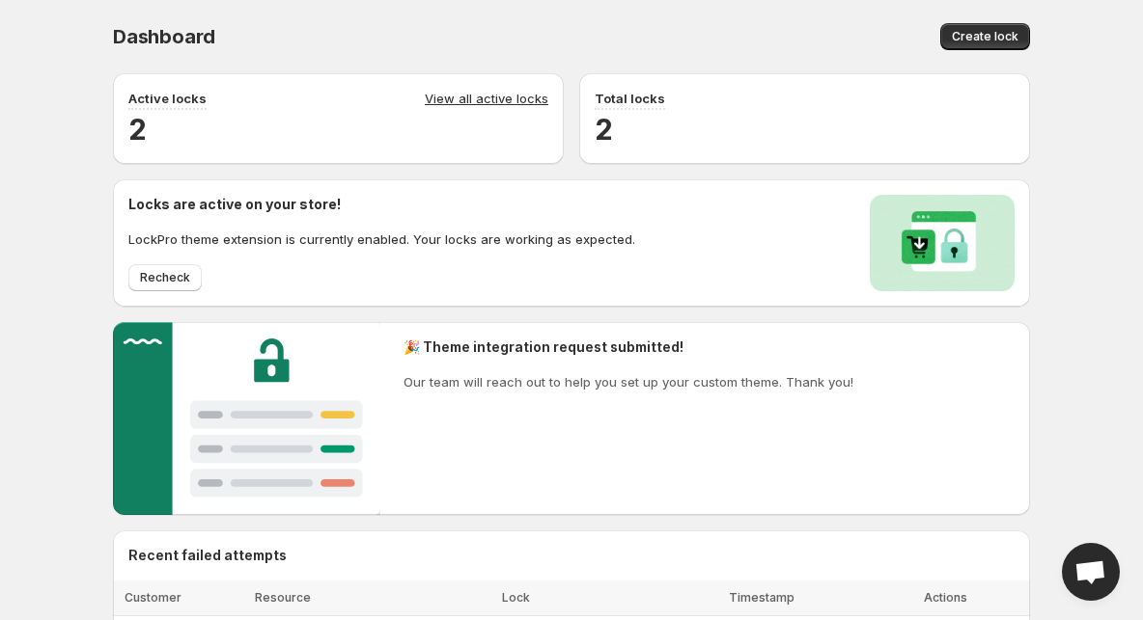
scroll to position [96, 0]
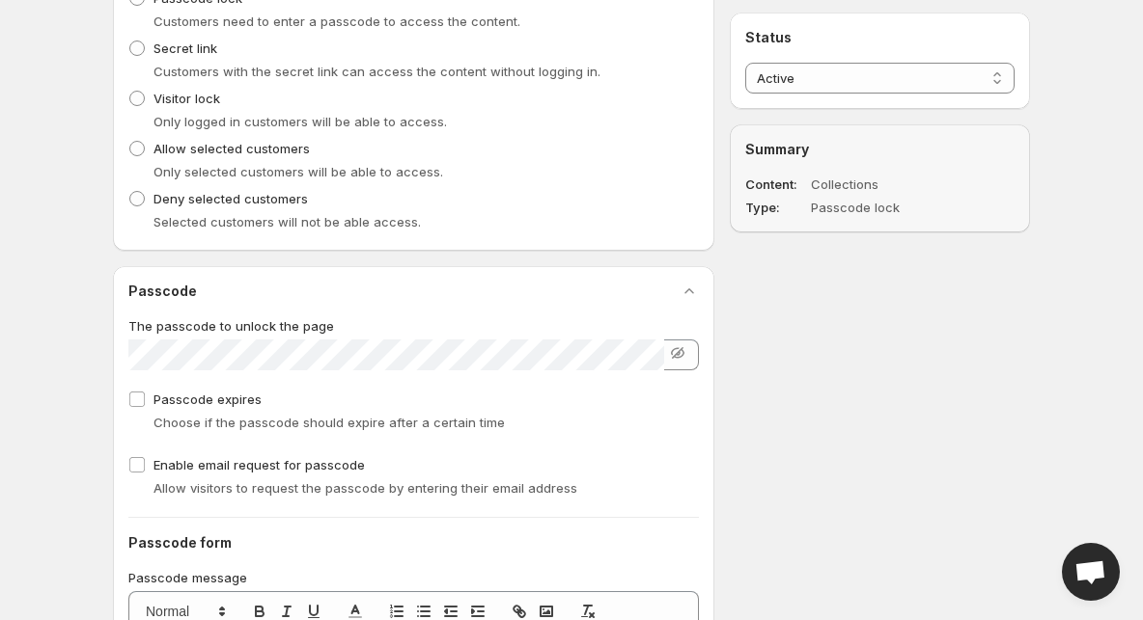
scroll to position [606, 0]
click at [682, 355] on icon "button" at bounding box center [677, 354] width 19 height 19
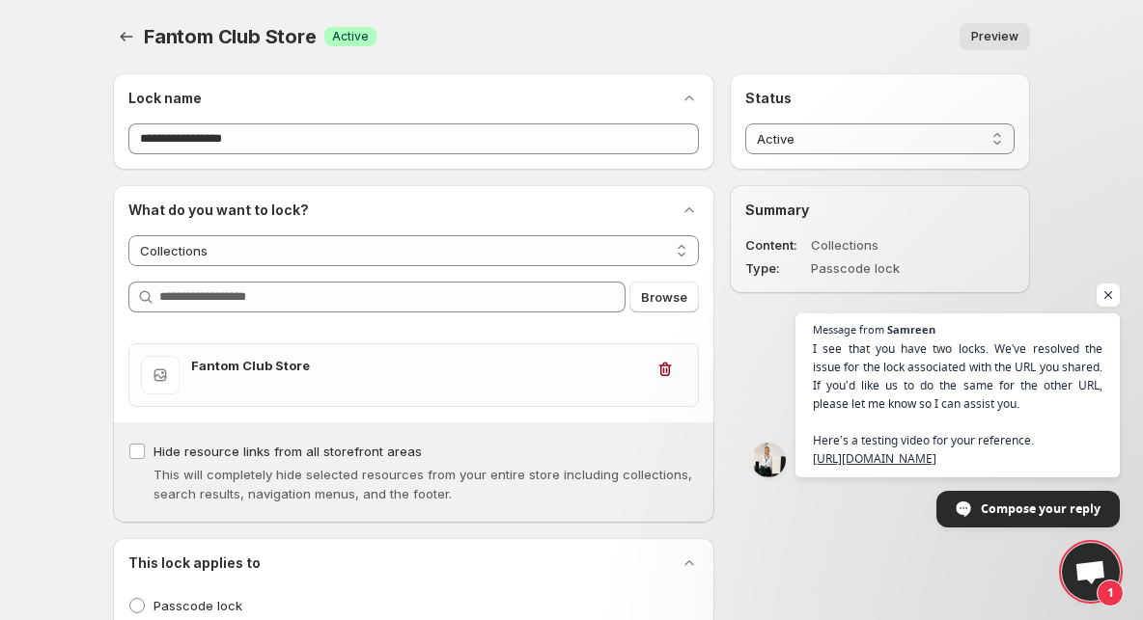
scroll to position [400, 0]
click at [1106, 284] on span "Open chat" at bounding box center [1108, 296] width 24 height 24
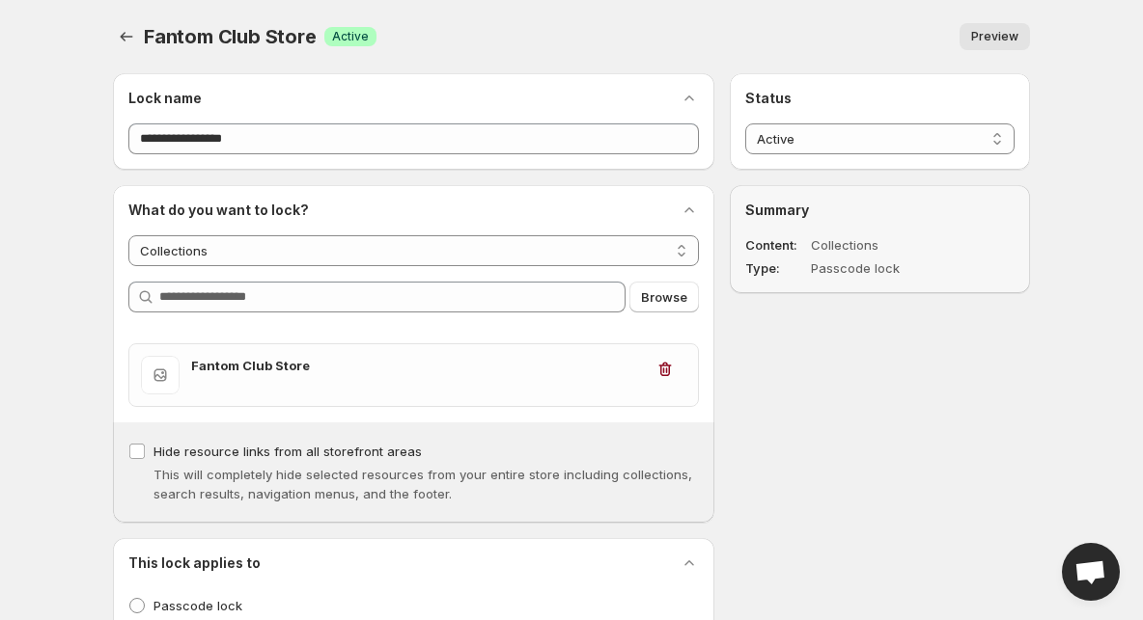
scroll to position [0, 0]
click at [116, 48] on button "Back" at bounding box center [126, 36] width 27 height 27
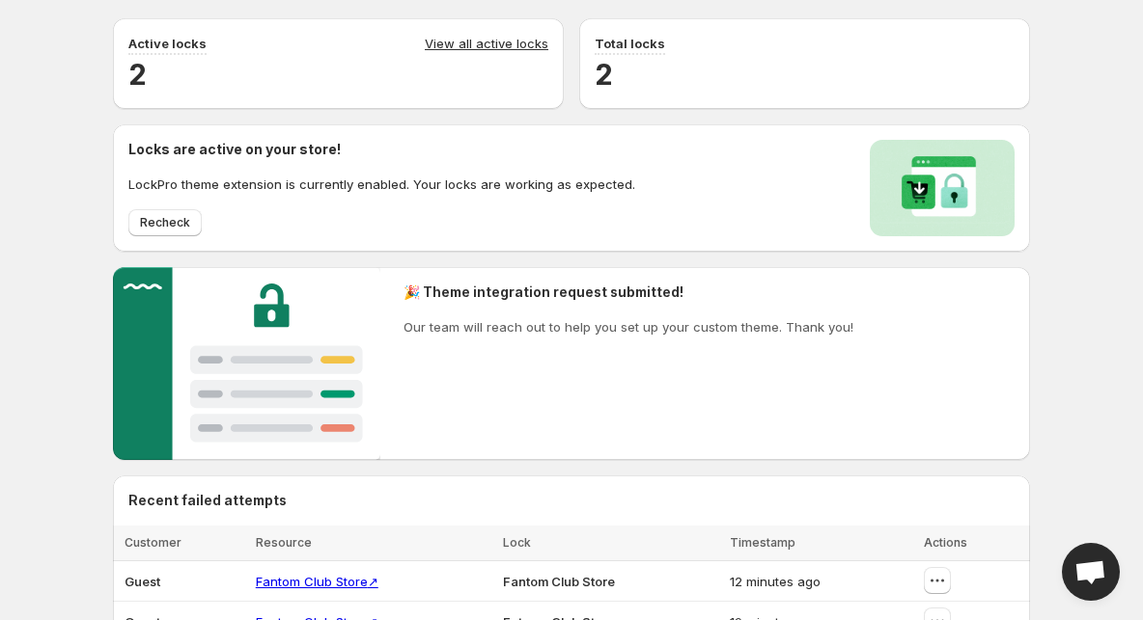
scroll to position [52, 0]
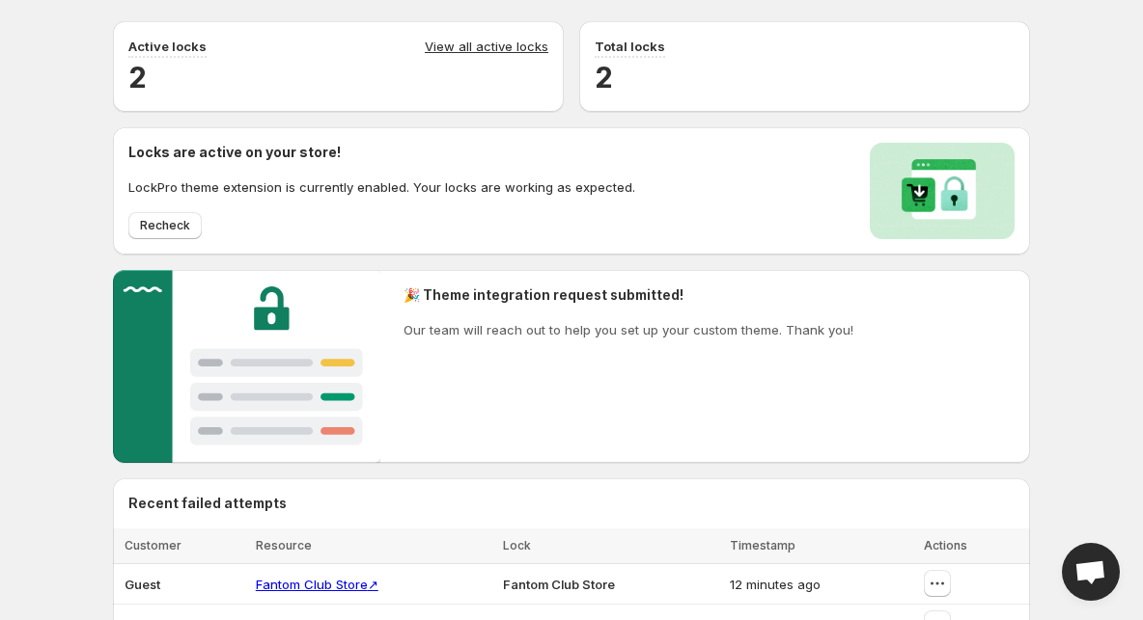
click at [537, 50] on link "View all active locks" at bounding box center [487, 47] width 124 height 21
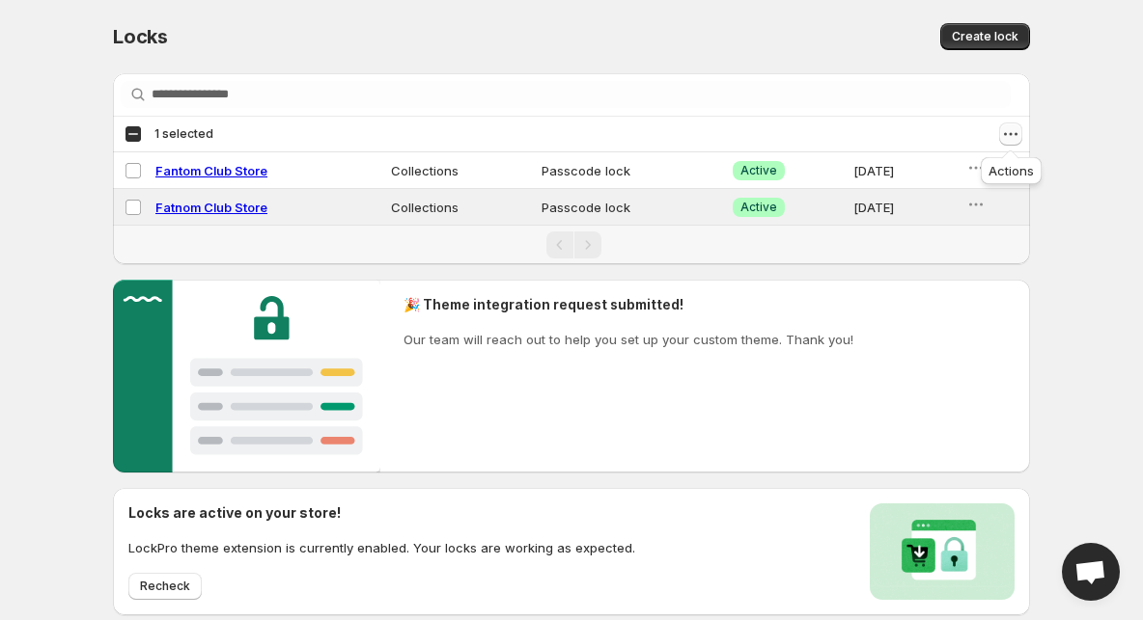
click at [1009, 134] on icon "Actions" at bounding box center [1010, 134] width 3 height 3
click at [979, 231] on span "Delete locks" at bounding box center [967, 238] width 74 height 15
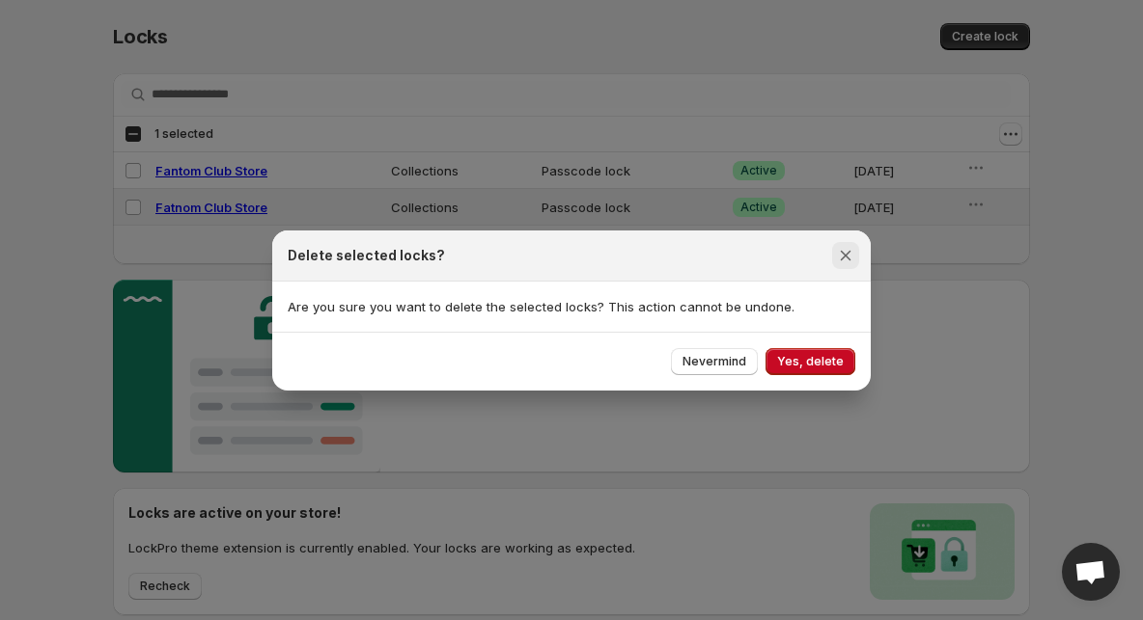
click at [848, 248] on icon "Close" at bounding box center [845, 255] width 19 height 19
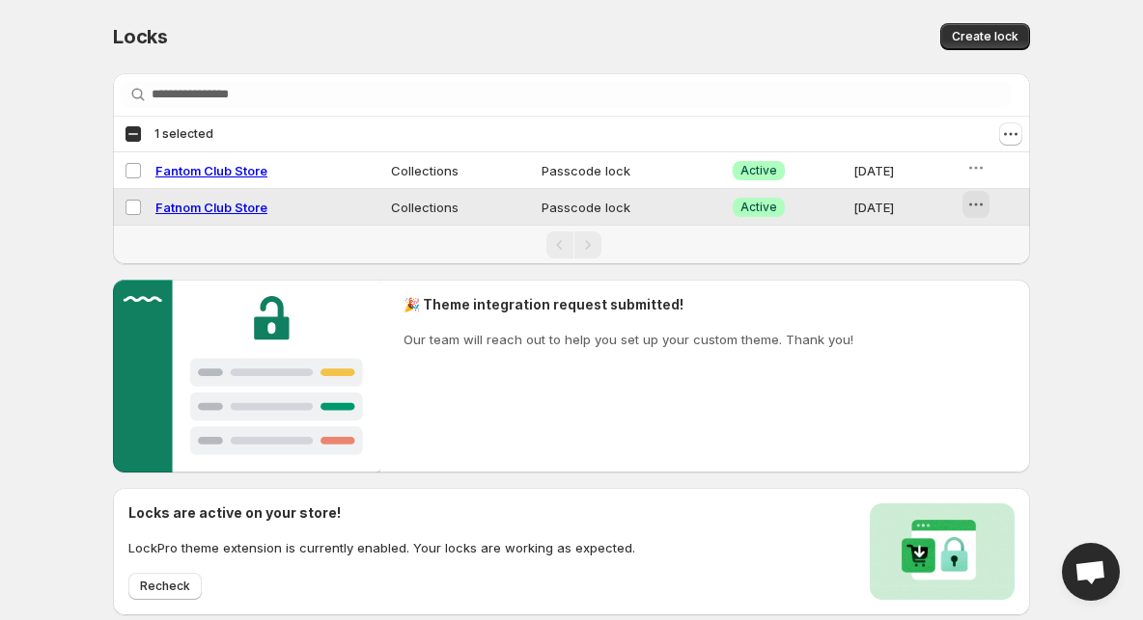
click at [989, 206] on button "button" at bounding box center [975, 204] width 27 height 27
click at [997, 246] on span "Preview" at bounding box center [1006, 245] width 48 height 15
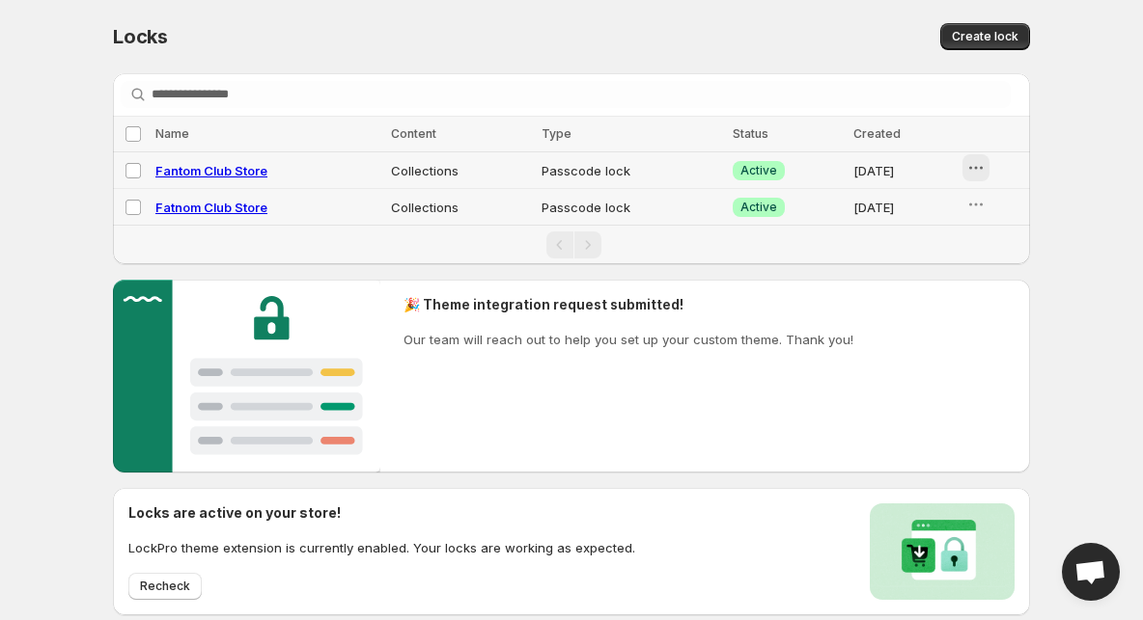
click at [972, 169] on icon "button" at bounding box center [975, 167] width 19 height 19
click at [911, 192] on td "Aug 11, 2025" at bounding box center [903, 207] width 112 height 37
click at [914, 286] on div "🎉 Theme integration request submitted! Our team will reach out to help you set …" at bounding box center [571, 376] width 917 height 193
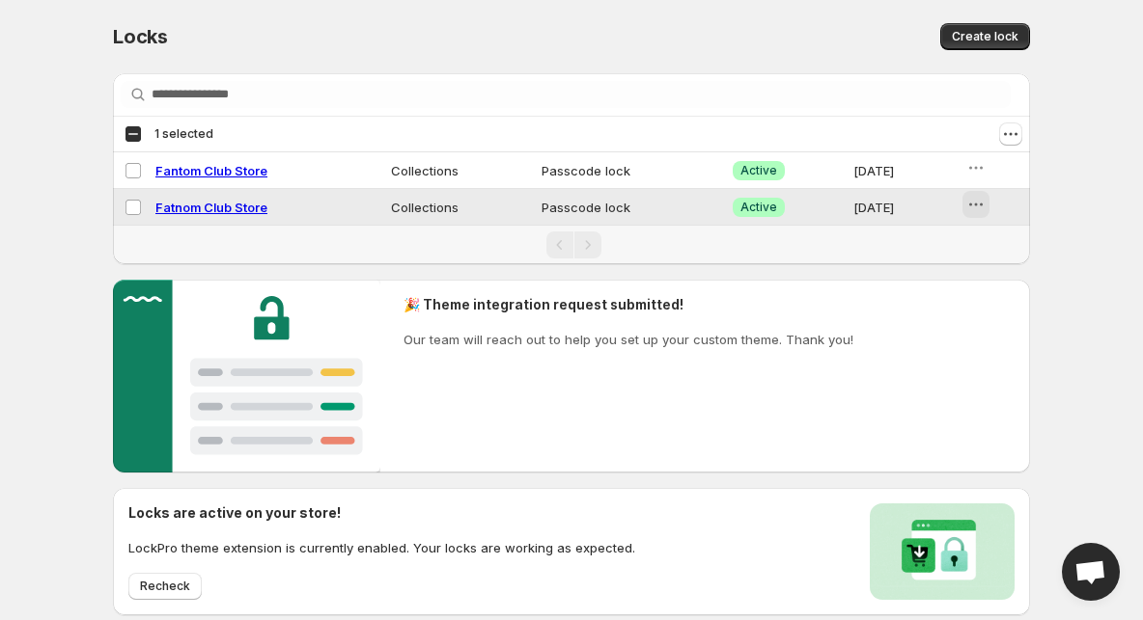
click at [979, 215] on button "button" at bounding box center [975, 204] width 27 height 27
click at [972, 275] on icon "button" at bounding box center [967, 279] width 14 height 14
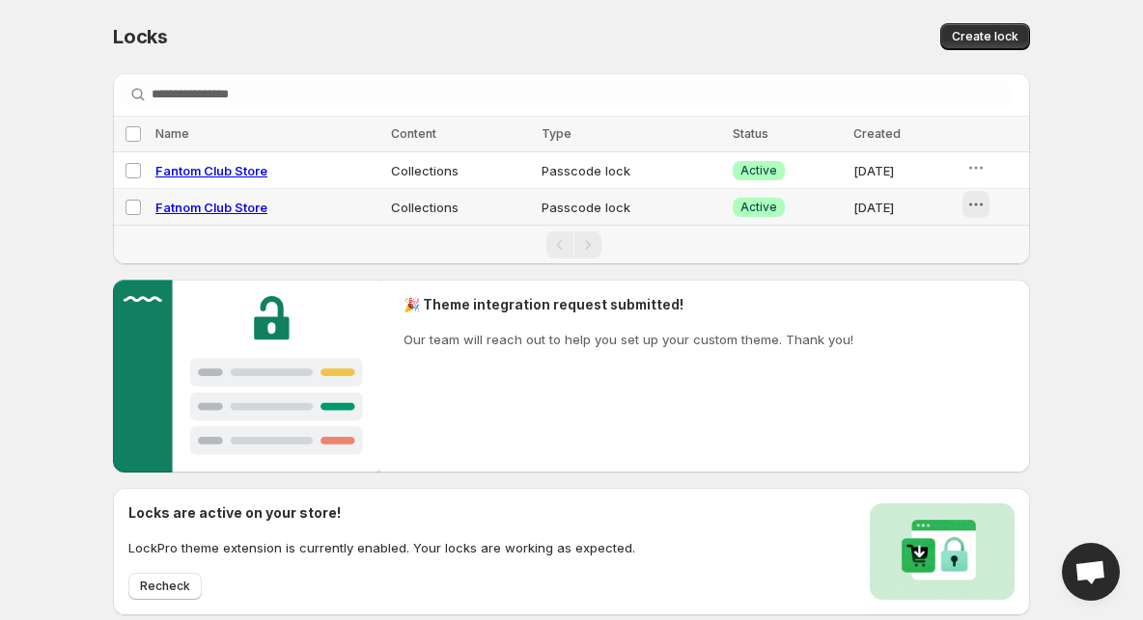
click at [979, 203] on icon "button" at bounding box center [975, 204] width 19 height 19
click at [969, 273] on icon "button" at bounding box center [967, 279] width 14 height 14
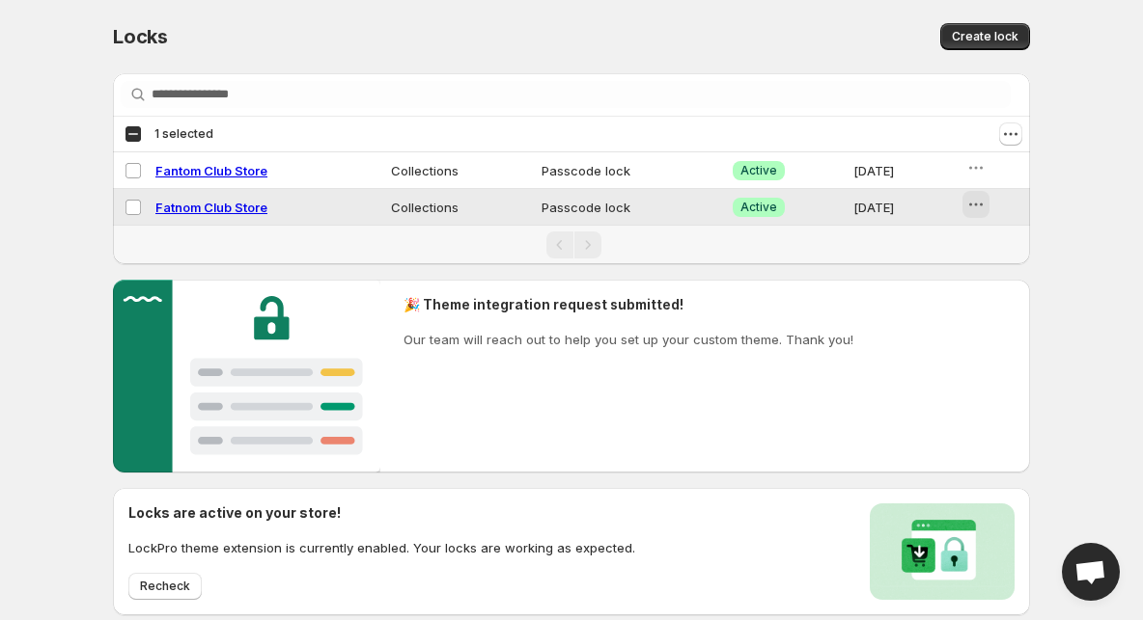
click at [972, 207] on icon "button" at bounding box center [975, 204] width 19 height 19
click at [964, 269] on icon "button" at bounding box center [966, 278] width 19 height 19
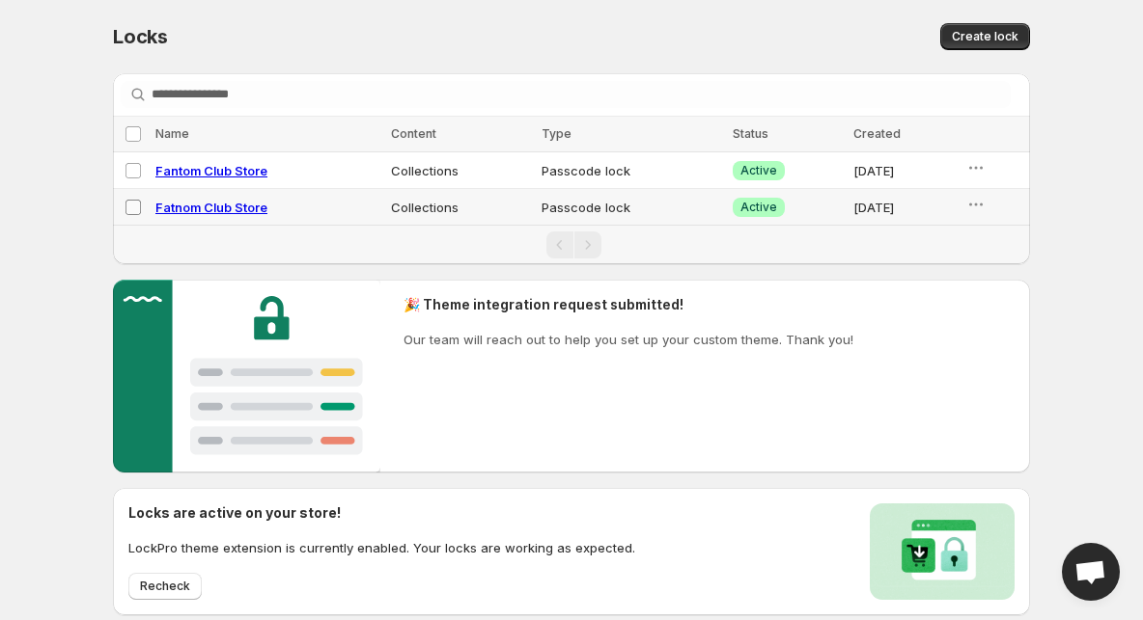
click at [141, 207] on span at bounding box center [132, 207] width 17 height 17
click at [990, 207] on button "button" at bounding box center [976, 204] width 27 height 27
click at [987, 239] on span "Enable" at bounding box center [1006, 245] width 41 height 15
click at [978, 174] on icon "button" at bounding box center [975, 167] width 19 height 19
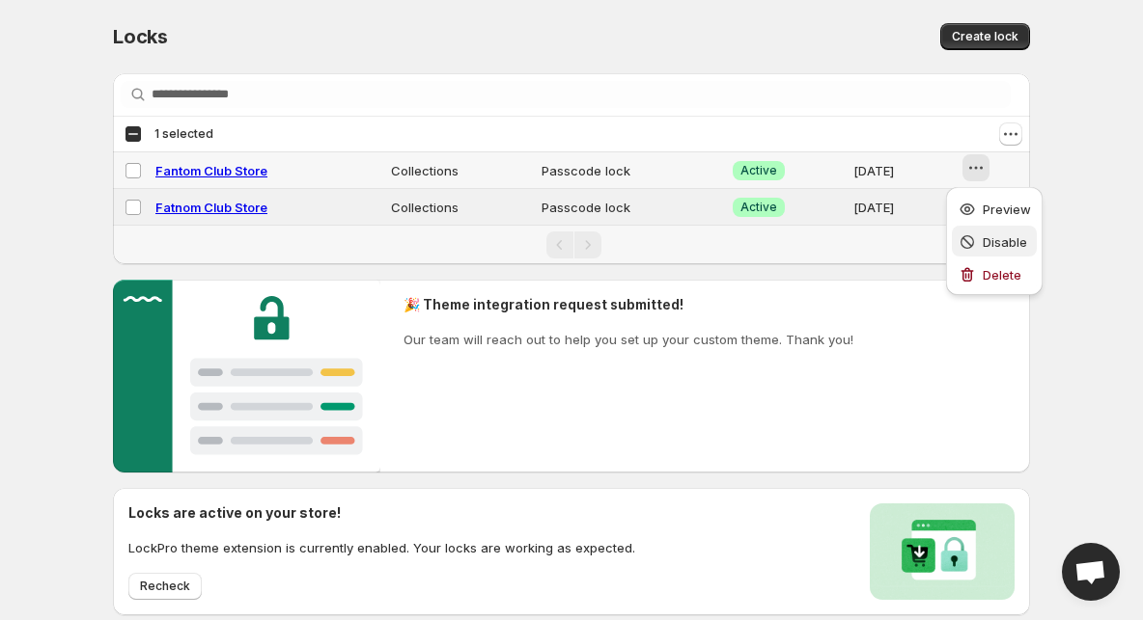
click at [975, 233] on icon "button" at bounding box center [966, 242] width 19 height 19
click at [139, 133] on div "Select all 2 locks 1 selected" at bounding box center [168, 133] width 89 height 17
click at [139, 133] on div "Deselect all 2 locks 2 selected" at bounding box center [170, 133] width 92 height 17
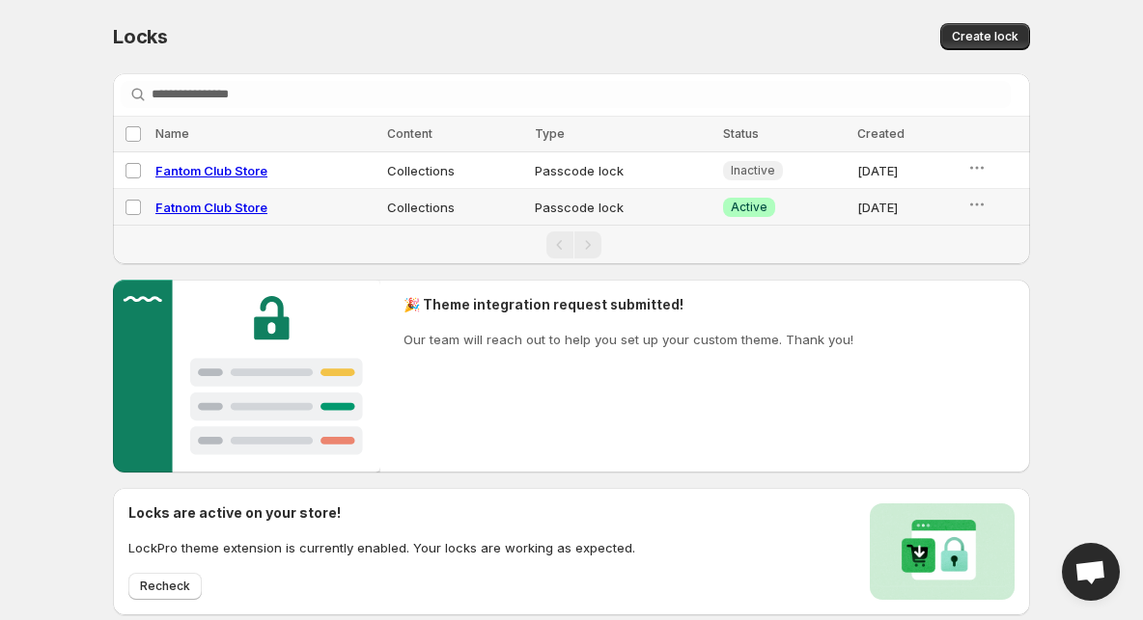
click at [54, 113] on div "Locks. This page is ready Locks Create lock Searching in all Loading locks… Loa…" at bounding box center [571, 419] width 1143 height 838
click at [453, 216] on td "Collections" at bounding box center [455, 207] width 149 height 37
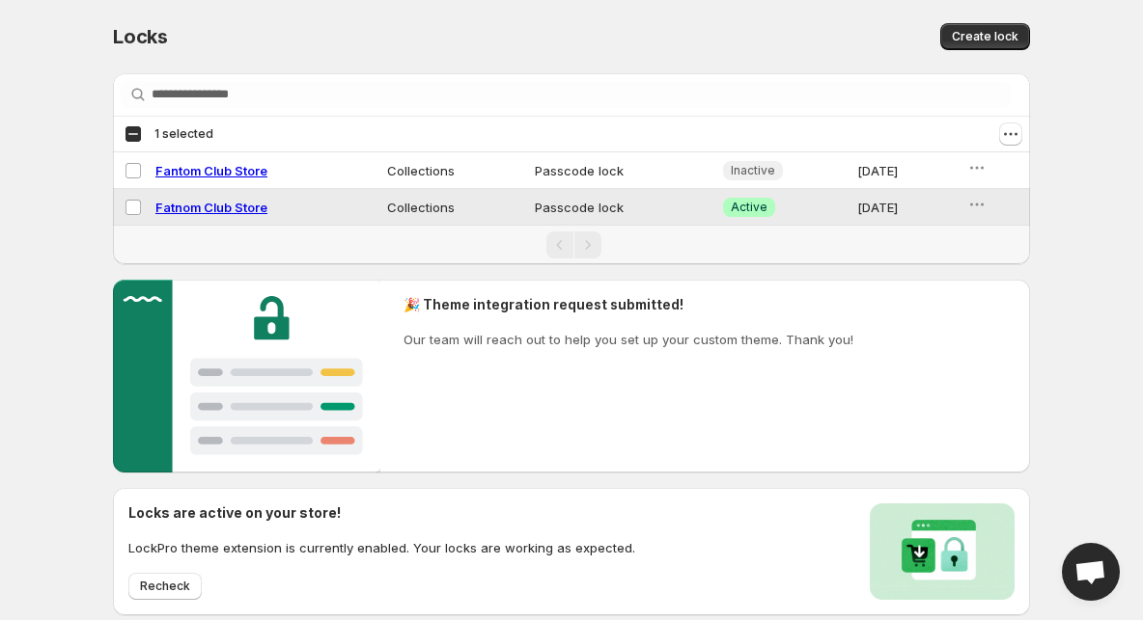
click at [454, 215] on td "Collections" at bounding box center [455, 207] width 149 height 37
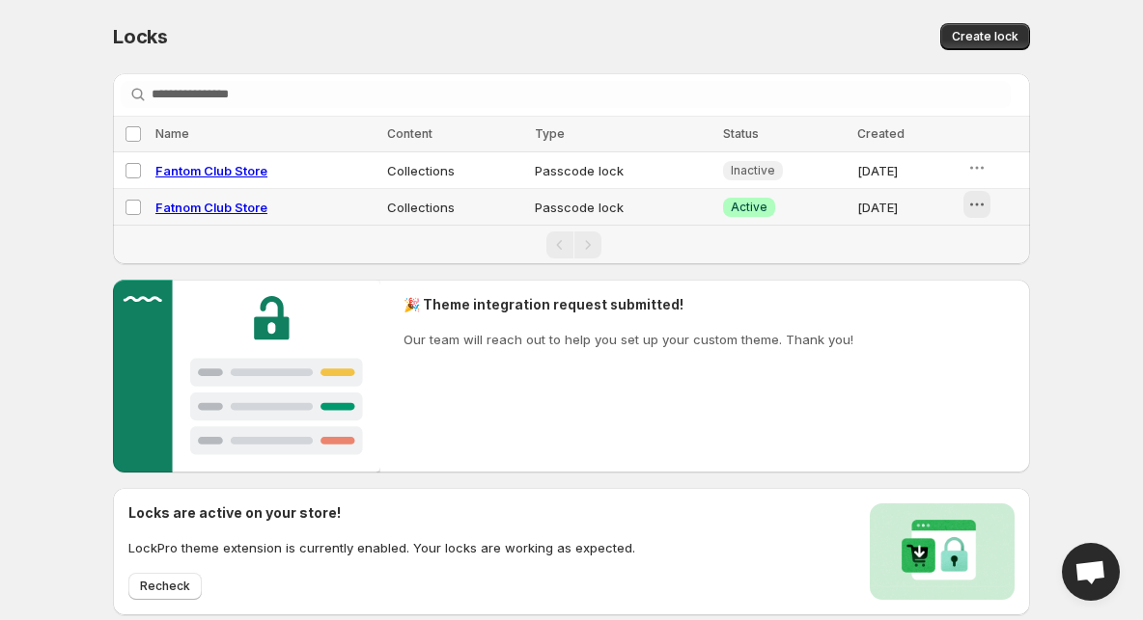
click at [987, 192] on button "button" at bounding box center [976, 204] width 27 height 27
click at [195, 205] on span "Fatnom Club Store" at bounding box center [211, 207] width 112 height 15
select select "**********"
select select "******"
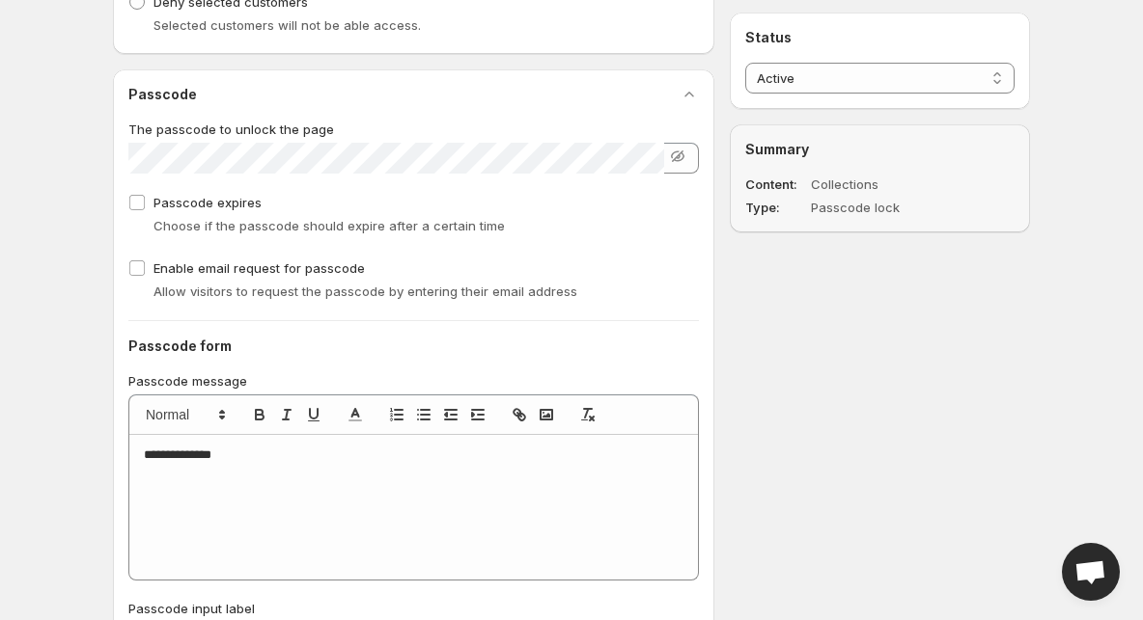
scroll to position [800, 0]
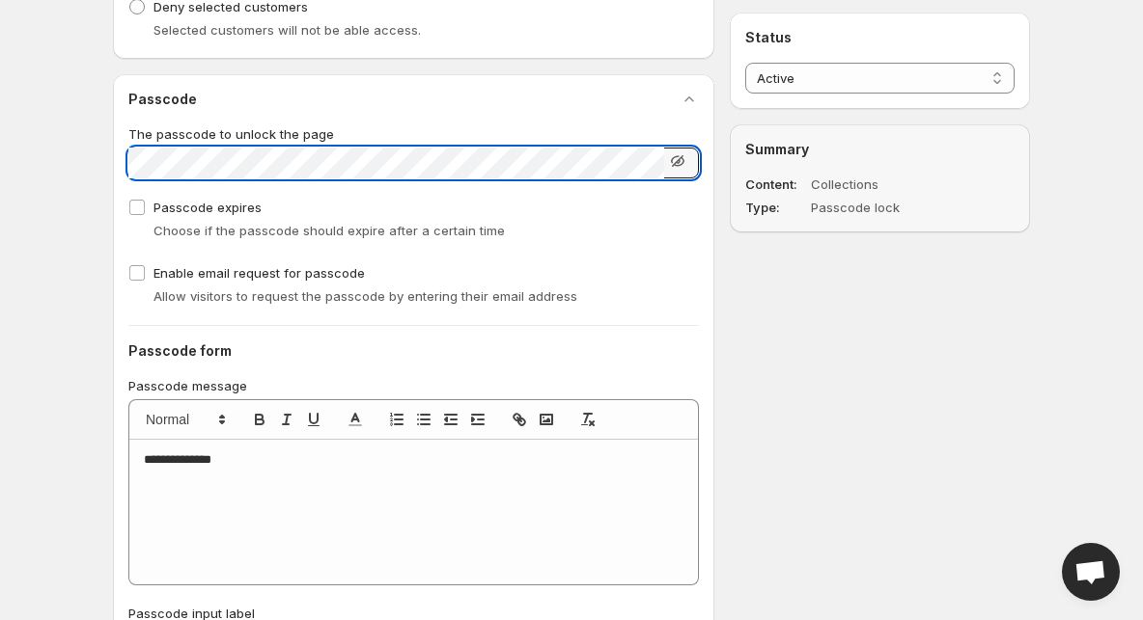
click at [679, 166] on icon "button" at bounding box center [678, 161] width 13 height 12
